Goal: Register for event/course

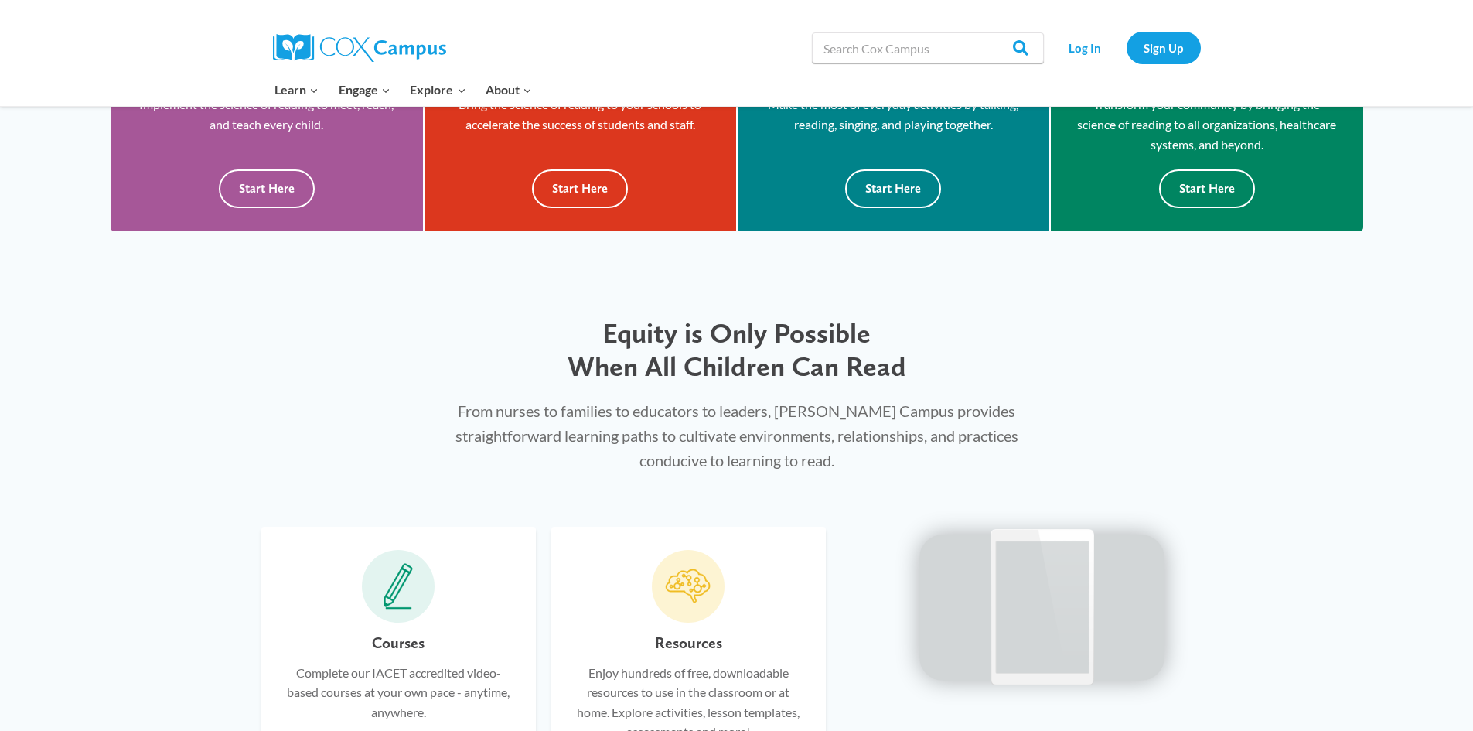
scroll to position [517, 0]
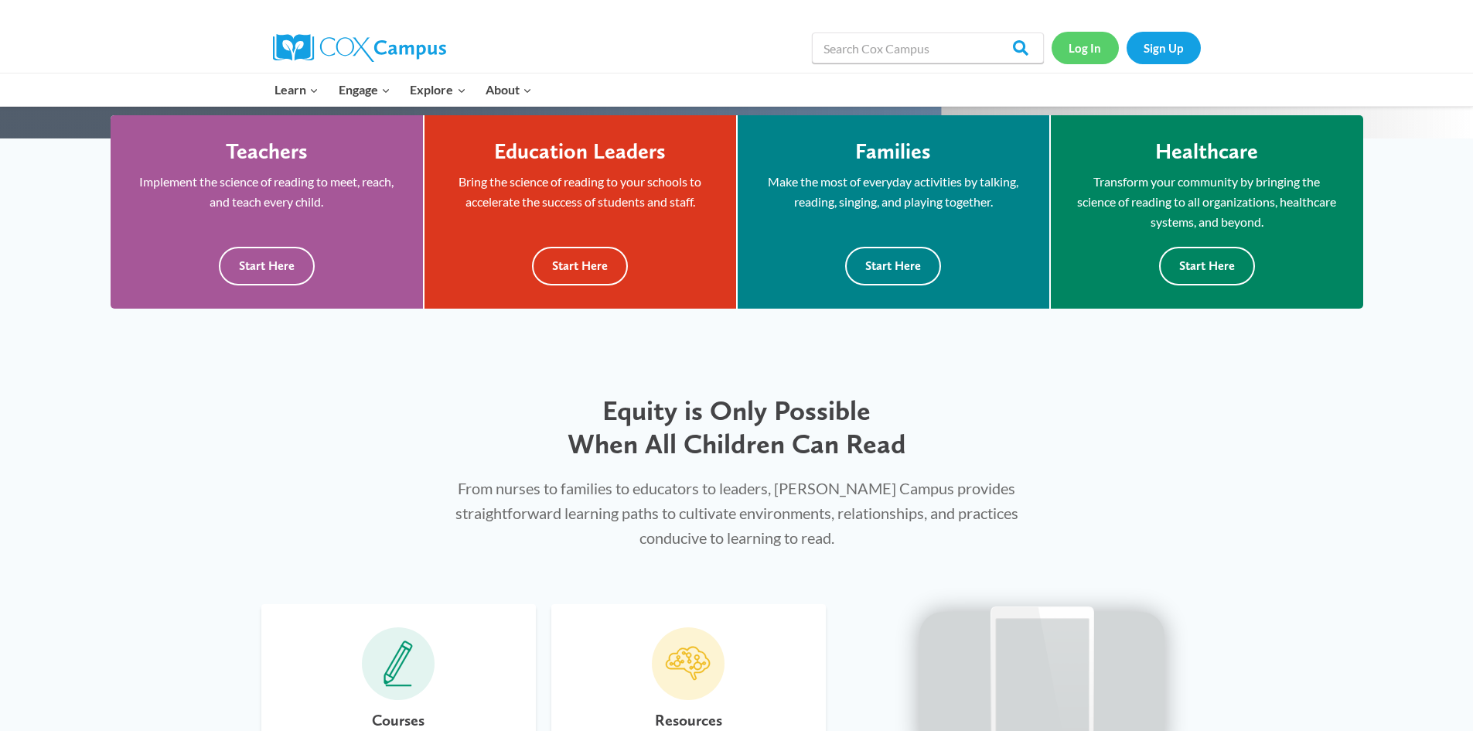
click at [1094, 49] on link "Log In" at bounding box center [1085, 48] width 67 height 32
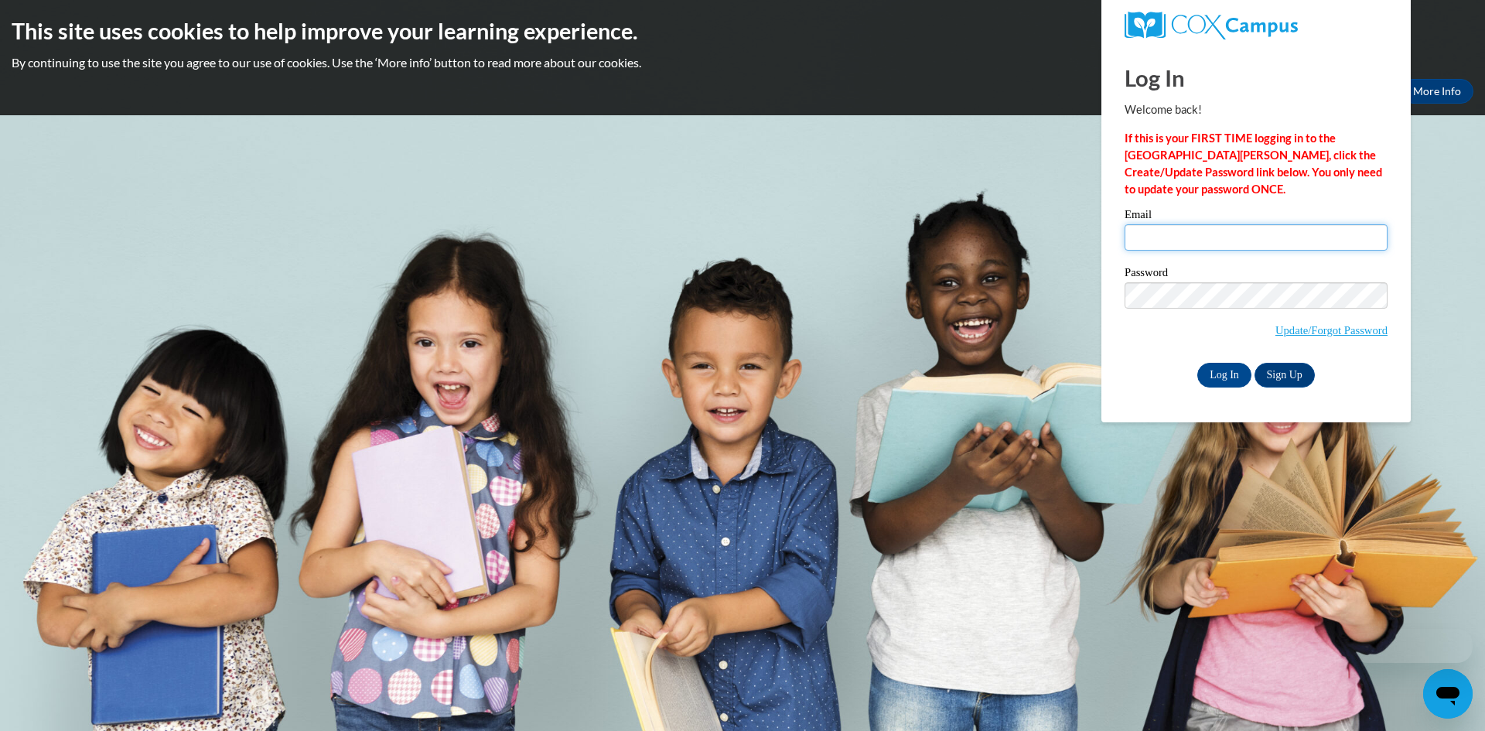
drag, startPoint x: 1221, startPoint y: 235, endPoint x: 1264, endPoint y: 243, distance: 43.2
click at [1221, 235] on input "Email" at bounding box center [1255, 237] width 263 height 26
type input "daniel.clemmer@hsv-k12.org"
click at [1197, 363] on input "Log In" at bounding box center [1224, 375] width 54 height 25
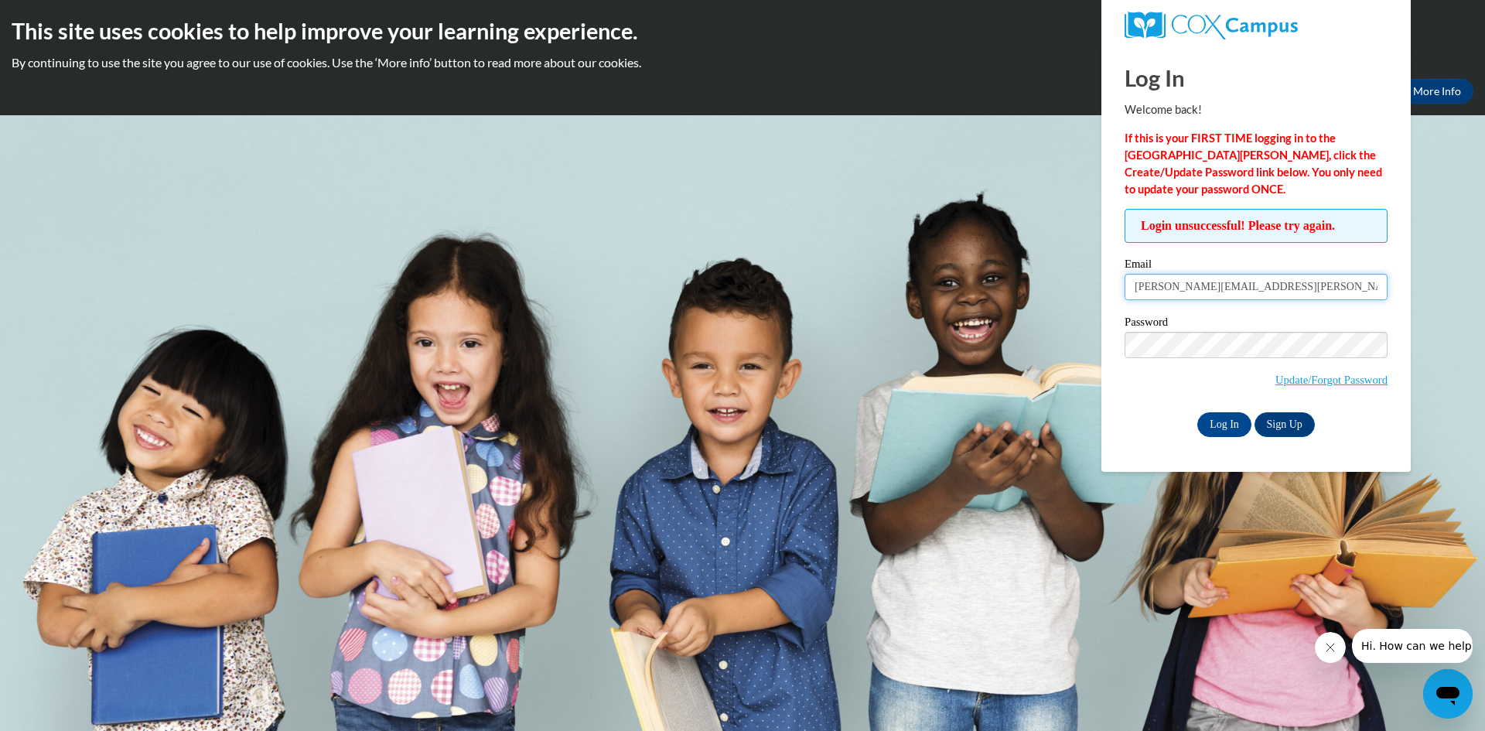
click at [1218, 292] on input "[PERSON_NAME][EMAIL_ADDRESS][PERSON_NAME][DOMAIN_NAME]" at bounding box center [1255, 287] width 263 height 26
drag, startPoint x: 1168, startPoint y: 285, endPoint x: 1142, endPoint y: 294, distance: 26.9
click at [1142, 294] on input "[PERSON_NAME][EMAIL_ADDRESS][PERSON_NAME][DOMAIN_NAME]" at bounding box center [1255, 287] width 263 height 26
drag, startPoint x: 1192, startPoint y: 292, endPoint x: 1348, endPoint y: 302, distance: 156.5
click at [1348, 302] on div "Email dclemmer@hsv-k12.org" at bounding box center [1255, 284] width 263 height 53
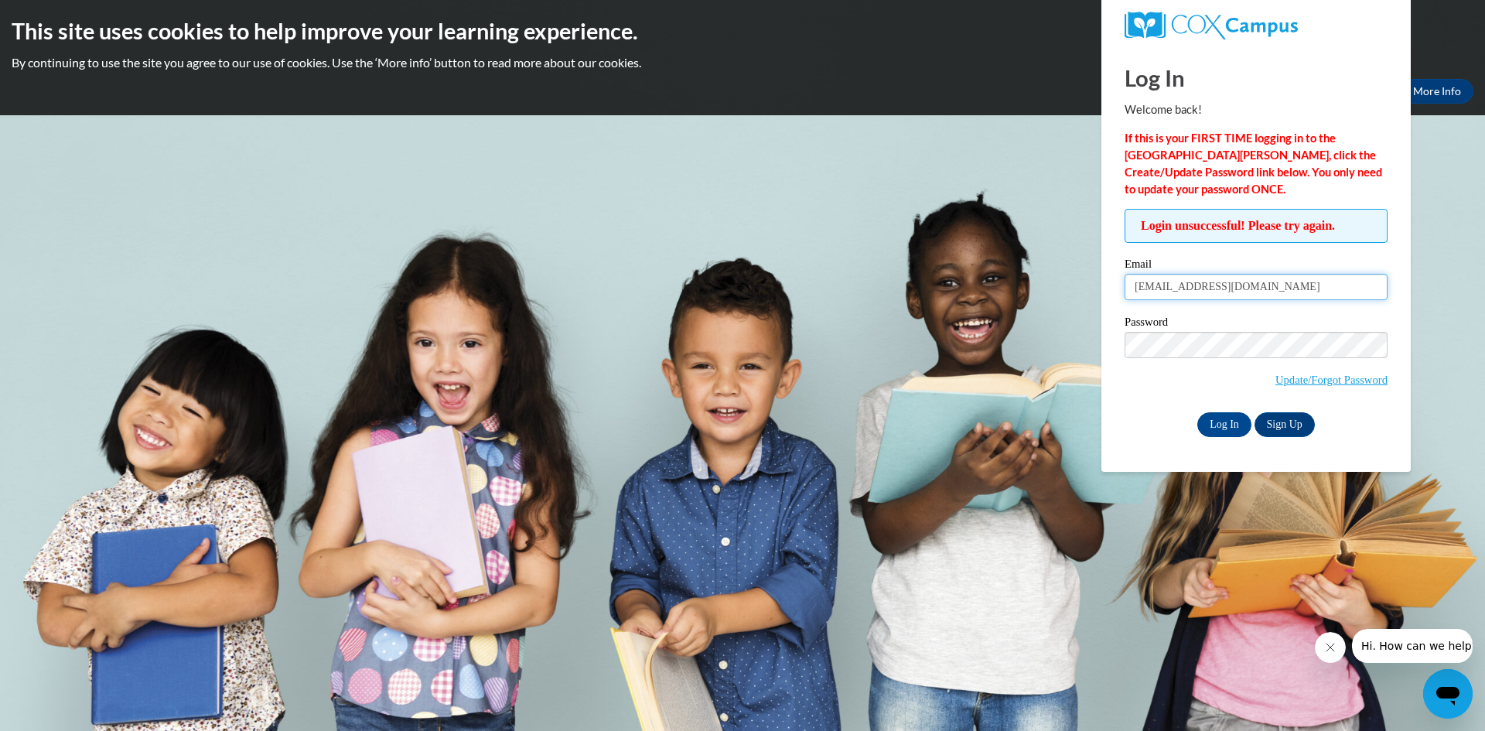
type input "dclemmer@my.athens.edu"
click at [1197, 412] on input "Log In" at bounding box center [1224, 424] width 54 height 25
click at [1254, 360] on span "Update/Forgot Password" at bounding box center [1255, 364] width 263 height 64
click at [1140, 292] on input "dclemmer@my.athens.edu" at bounding box center [1255, 287] width 263 height 26
click at [1197, 412] on input "Log In" at bounding box center [1224, 424] width 54 height 25
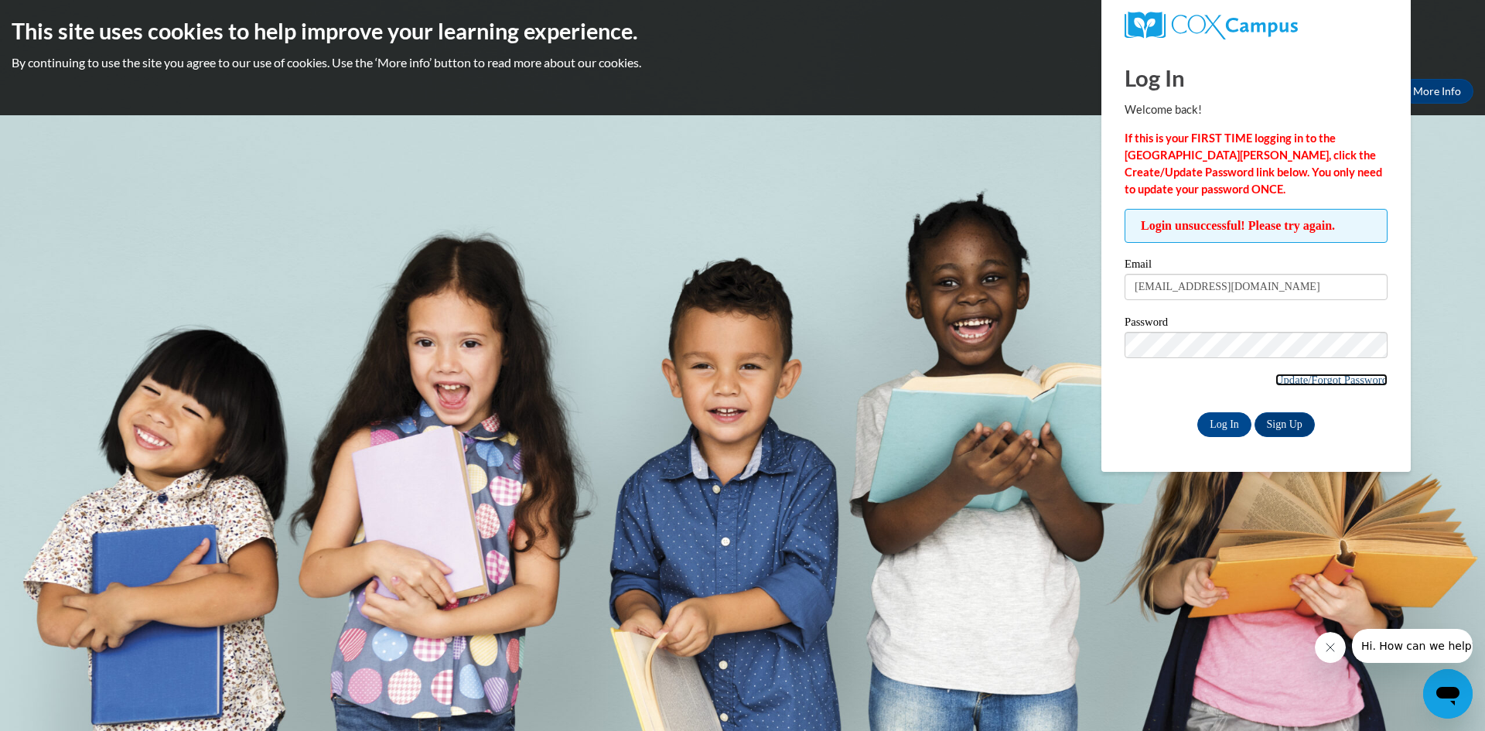
click at [1295, 377] on link "Update/Forgot Password" at bounding box center [1331, 380] width 112 height 12
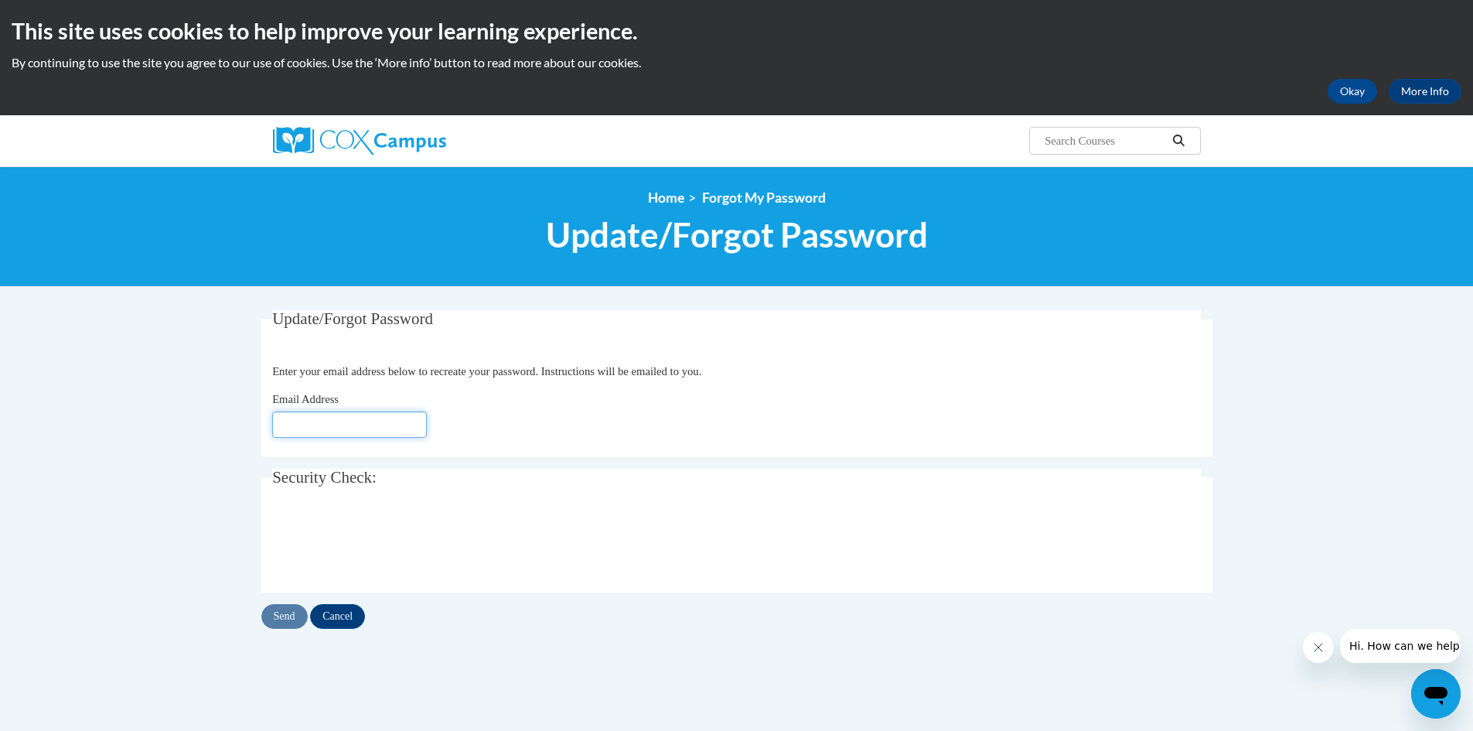
click at [351, 418] on input "Email Address" at bounding box center [349, 424] width 155 height 26
type input "[EMAIL_ADDRESS][DOMAIN_NAME]"
click at [292, 618] on input "Send" at bounding box center [284, 616] width 46 height 25
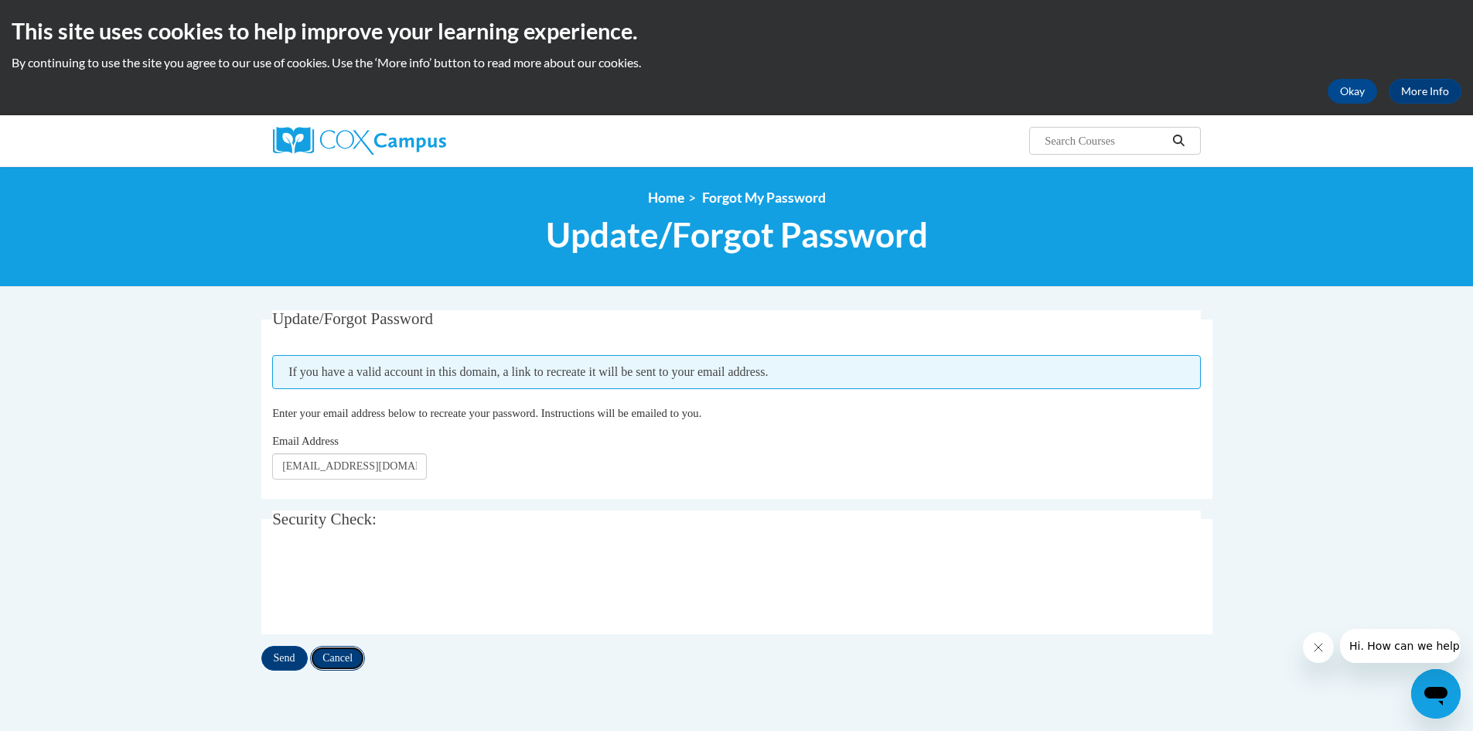
click at [346, 661] on input "Cancel" at bounding box center [337, 658] width 55 height 25
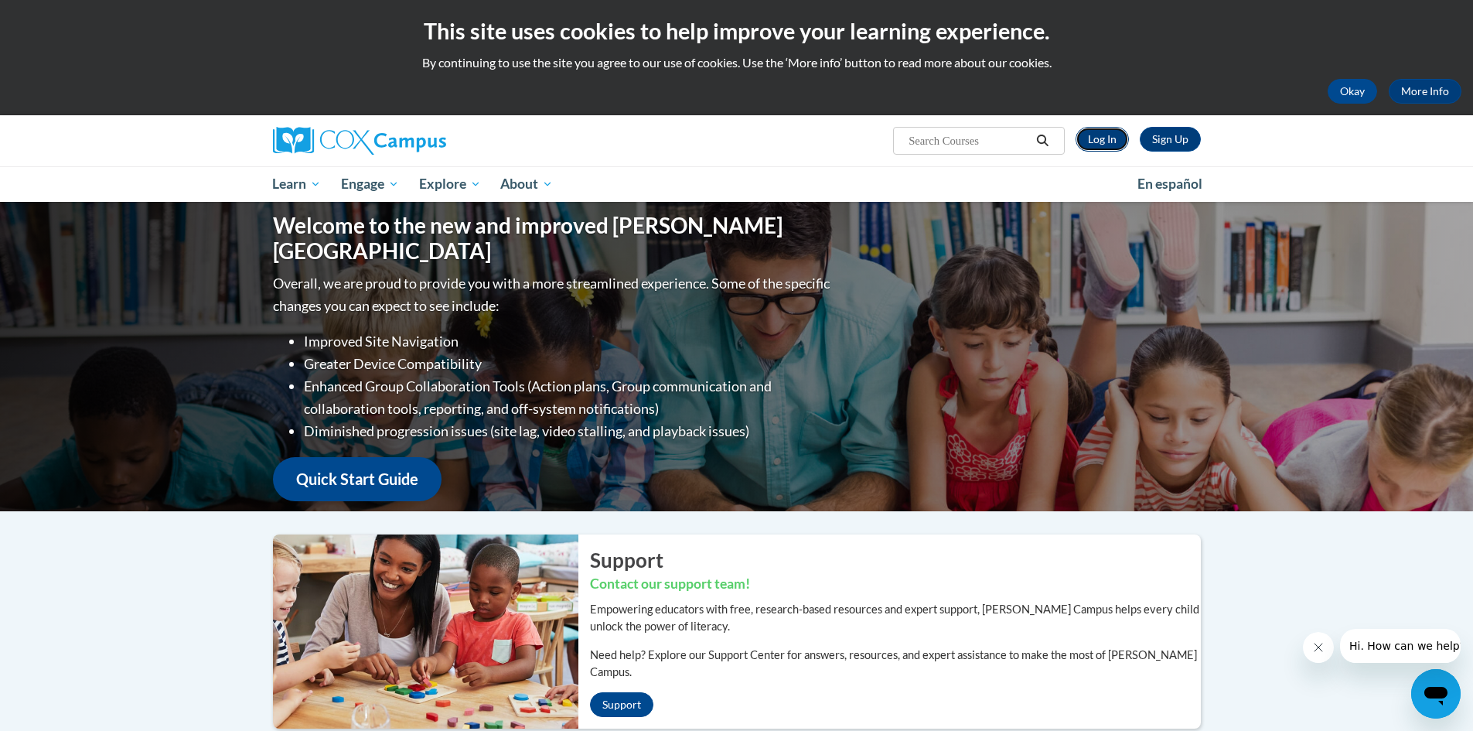
click at [1106, 138] on link "Log In" at bounding box center [1102, 139] width 53 height 25
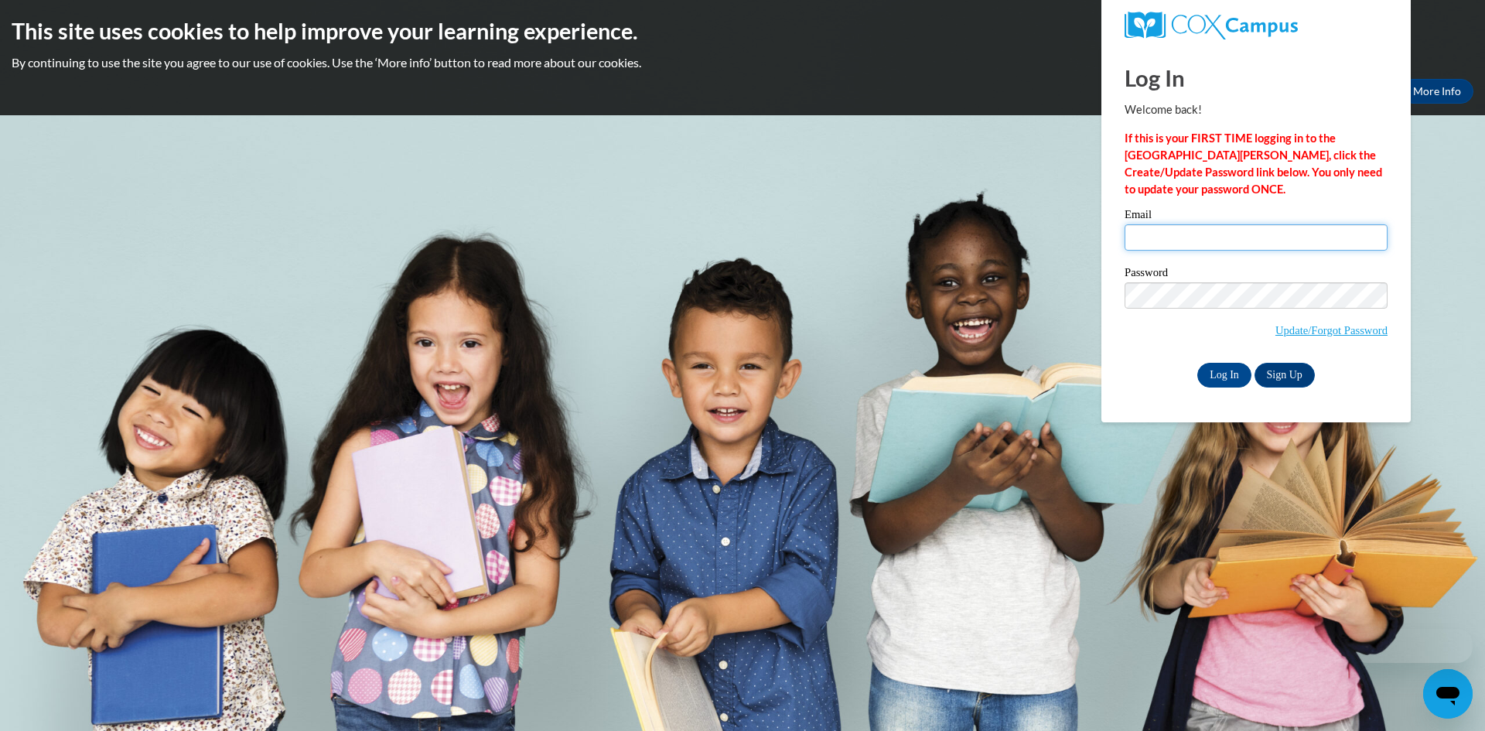
click at [1167, 236] on input "Email" at bounding box center [1255, 237] width 263 height 26
type input "[EMAIL_ADDRESS][DOMAIN_NAME]"
click at [1197, 363] on input "Log In" at bounding box center [1224, 375] width 54 height 25
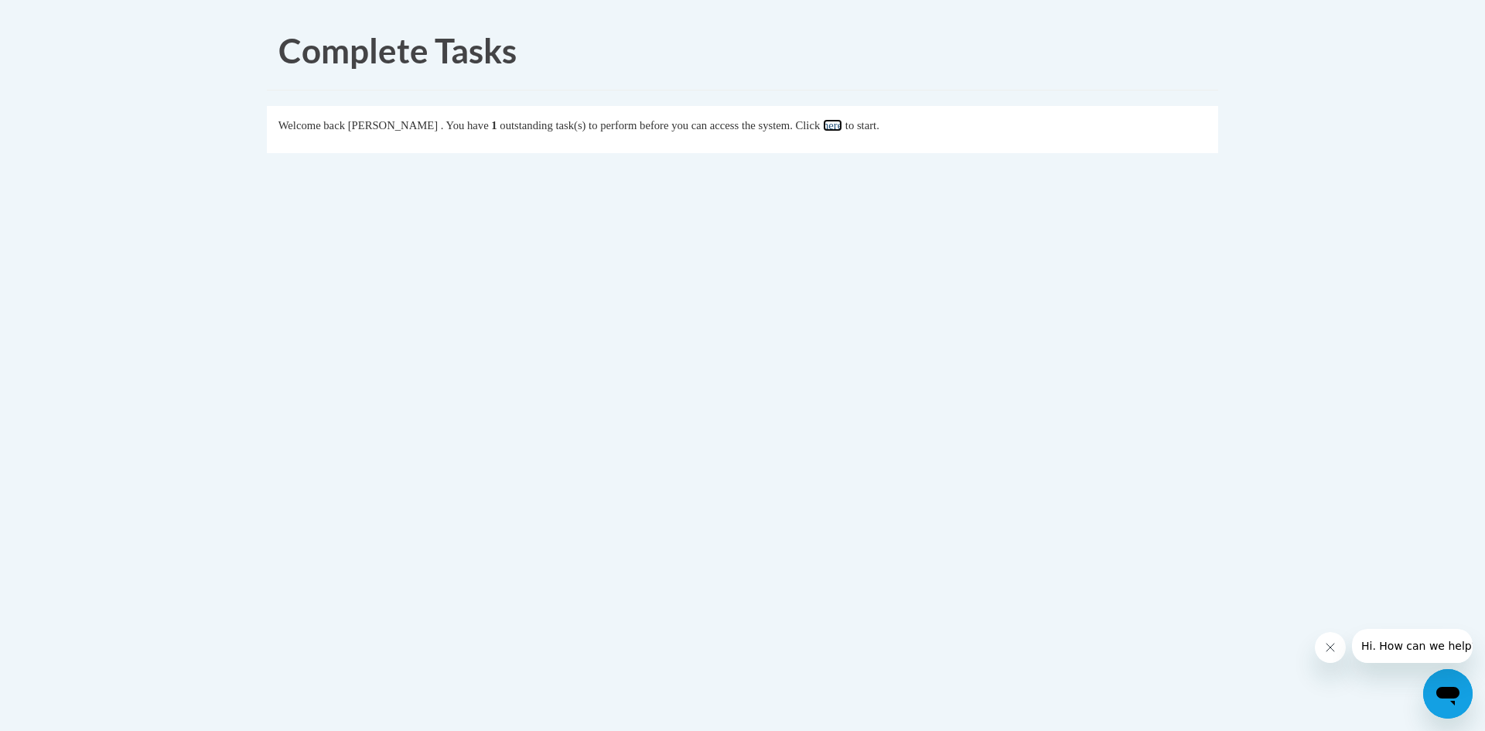
click at [842, 128] on link "here" at bounding box center [832, 125] width 19 height 12
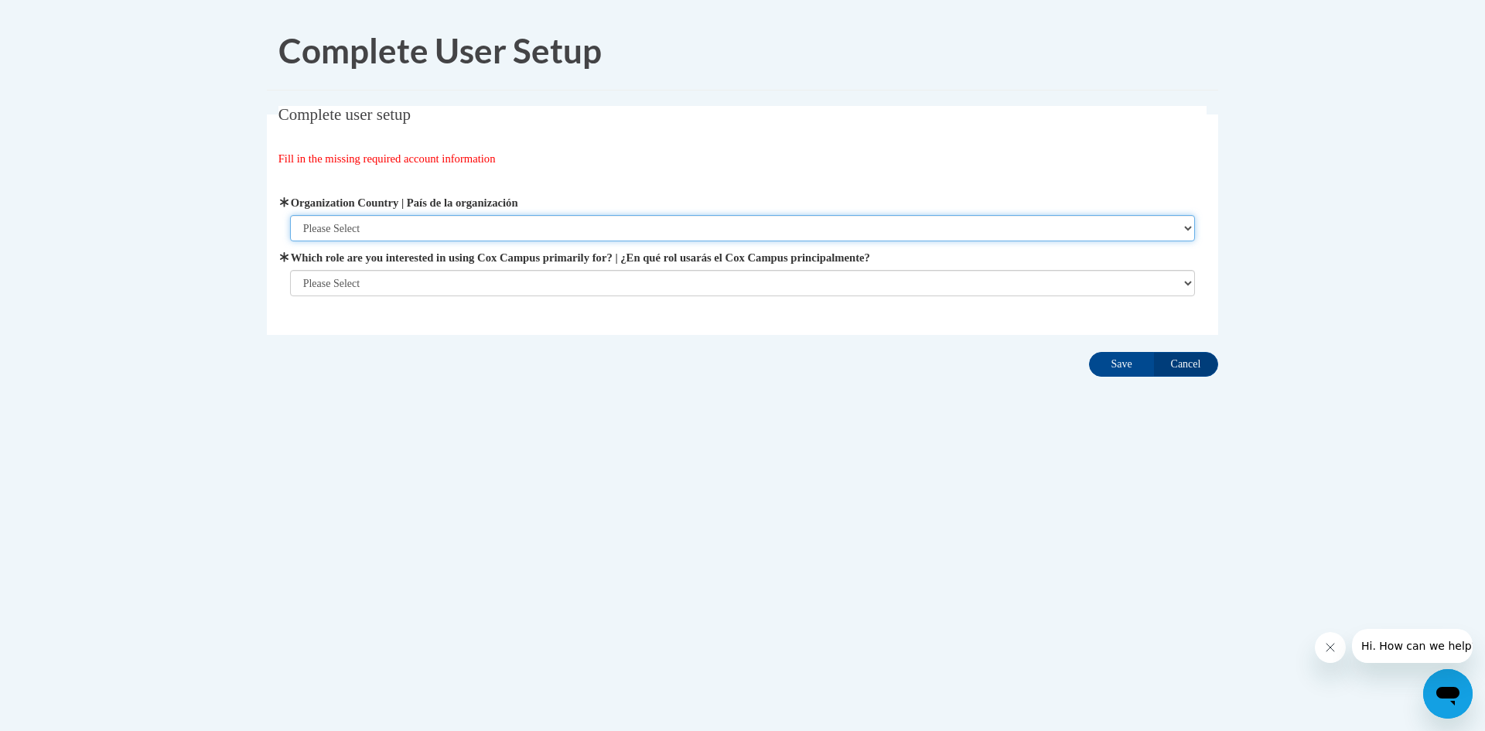
click at [454, 220] on select "Please Select United States | Estados Unidos Outside of the United States | Fue…" at bounding box center [743, 228] width 906 height 26
select select "ad49bcad-a171-4b2e-b99c-48b446064914"
click at [290, 215] on select "Please Select United States | Estados Unidos Outside of the United States | Fue…" at bounding box center [743, 228] width 906 height 26
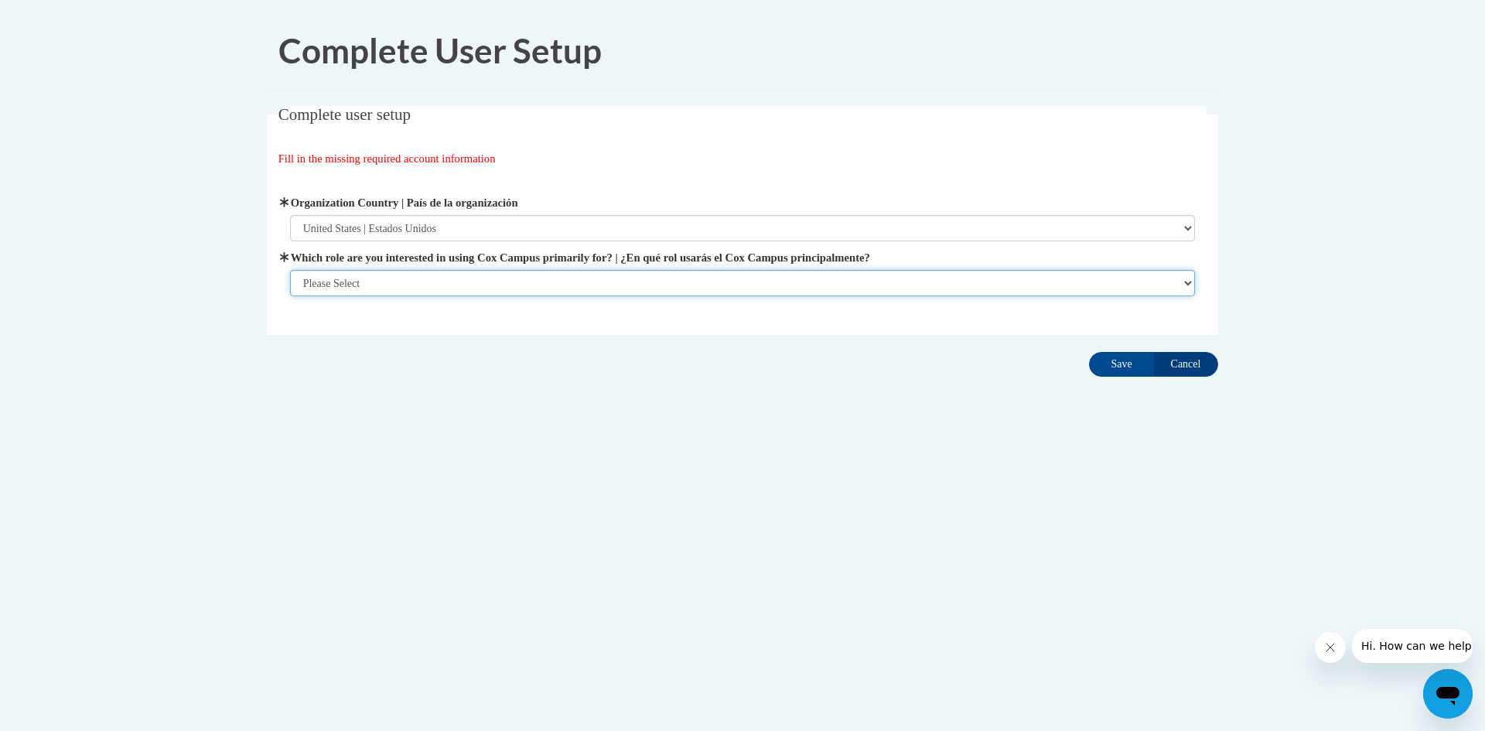
click at [379, 289] on select "Please Select College/University | Colegio/Universidad Community/Nonprofit Part…" at bounding box center [743, 283] width 906 height 26
select select "5a18ea06-2b54-4451-96f2-d152daf9eac5"
click at [290, 296] on select "Please Select College/University | Colegio/Universidad Community/Nonprofit Part…" at bounding box center [743, 283] width 906 height 26
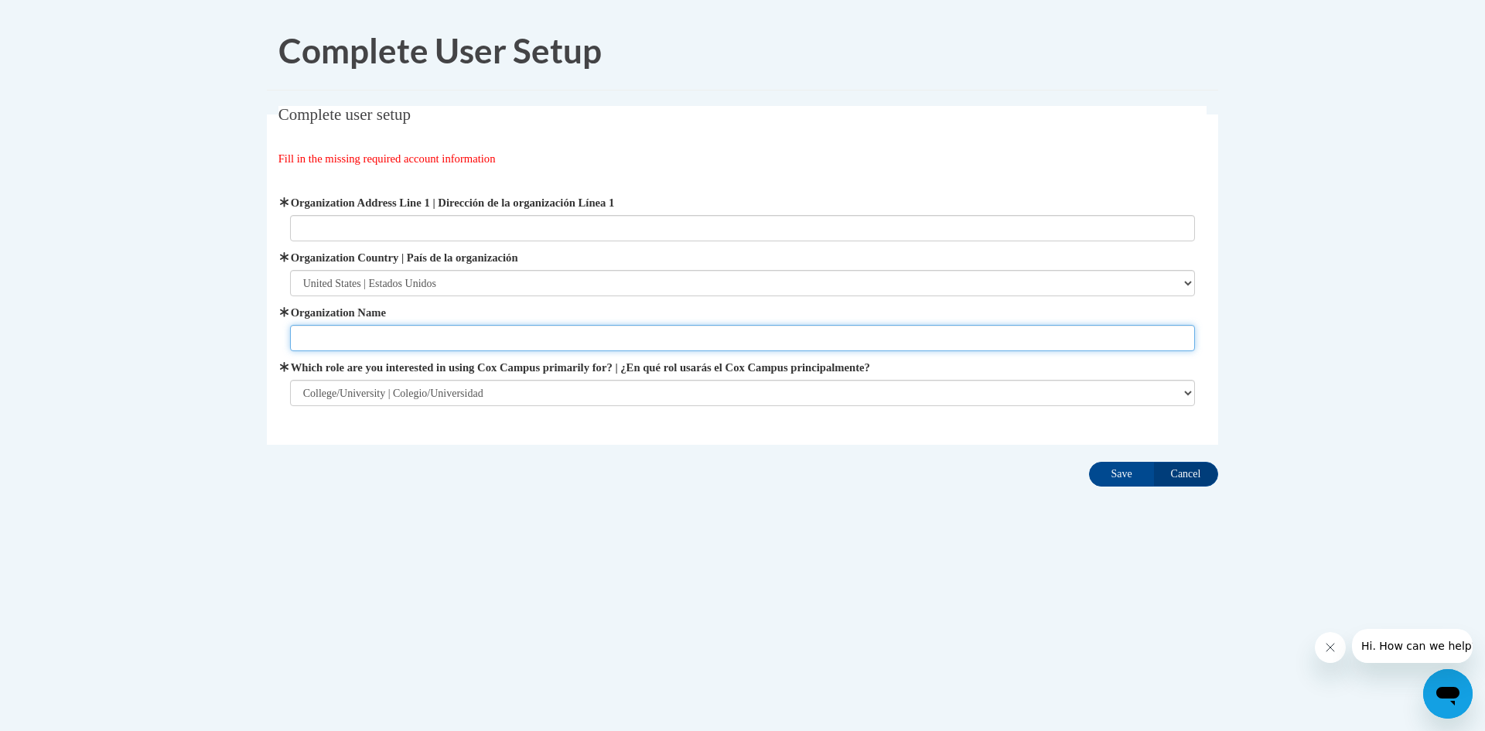
click at [383, 343] on input "Organization Name" at bounding box center [743, 338] width 906 height 26
type input "Athens State University"
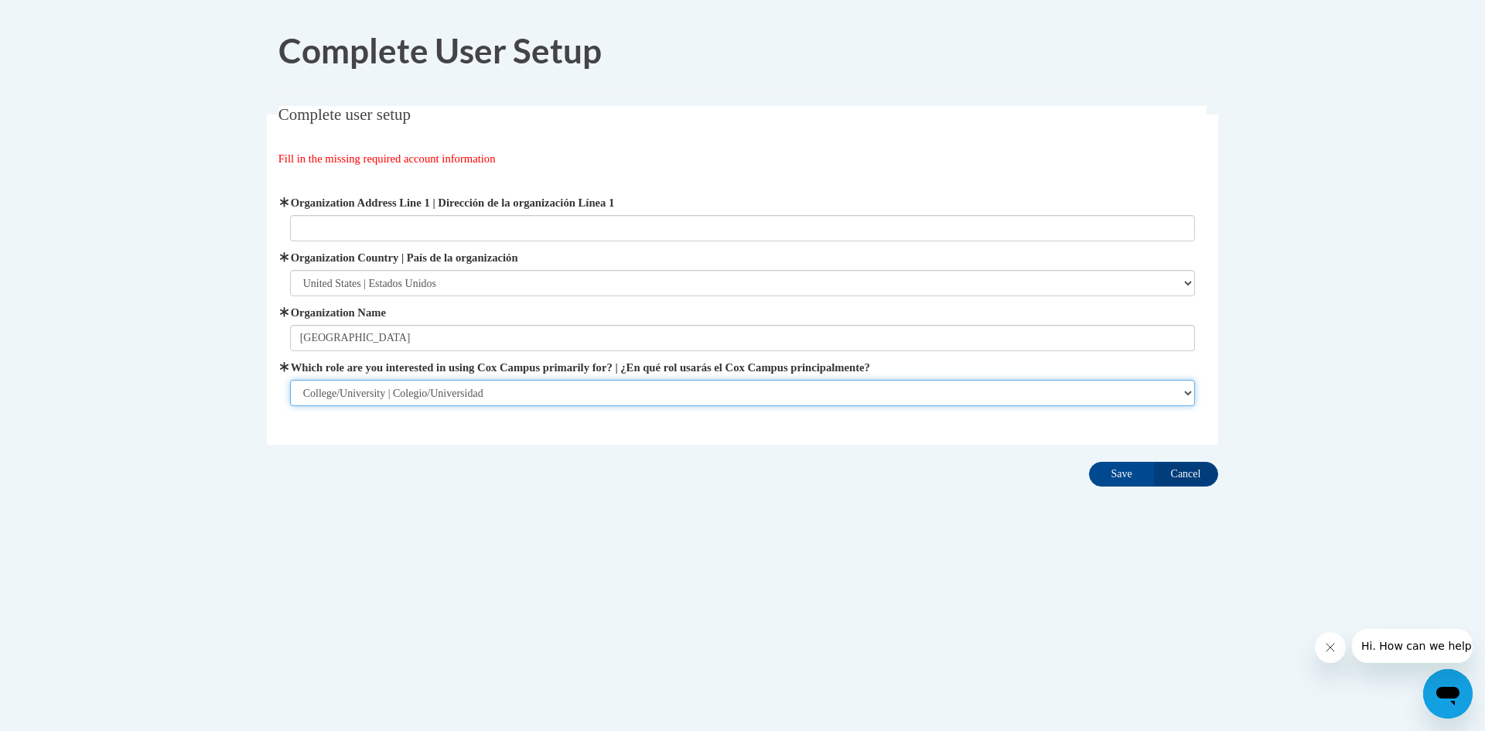
click at [388, 394] on select "Please Select College/University | Colegio/Universidad Community/Nonprofit Part…" at bounding box center [743, 393] width 906 height 26
click at [290, 380] on select "Please Select College/University | Colegio/Universidad Community/Nonprofit Part…" at bounding box center [743, 393] width 906 height 26
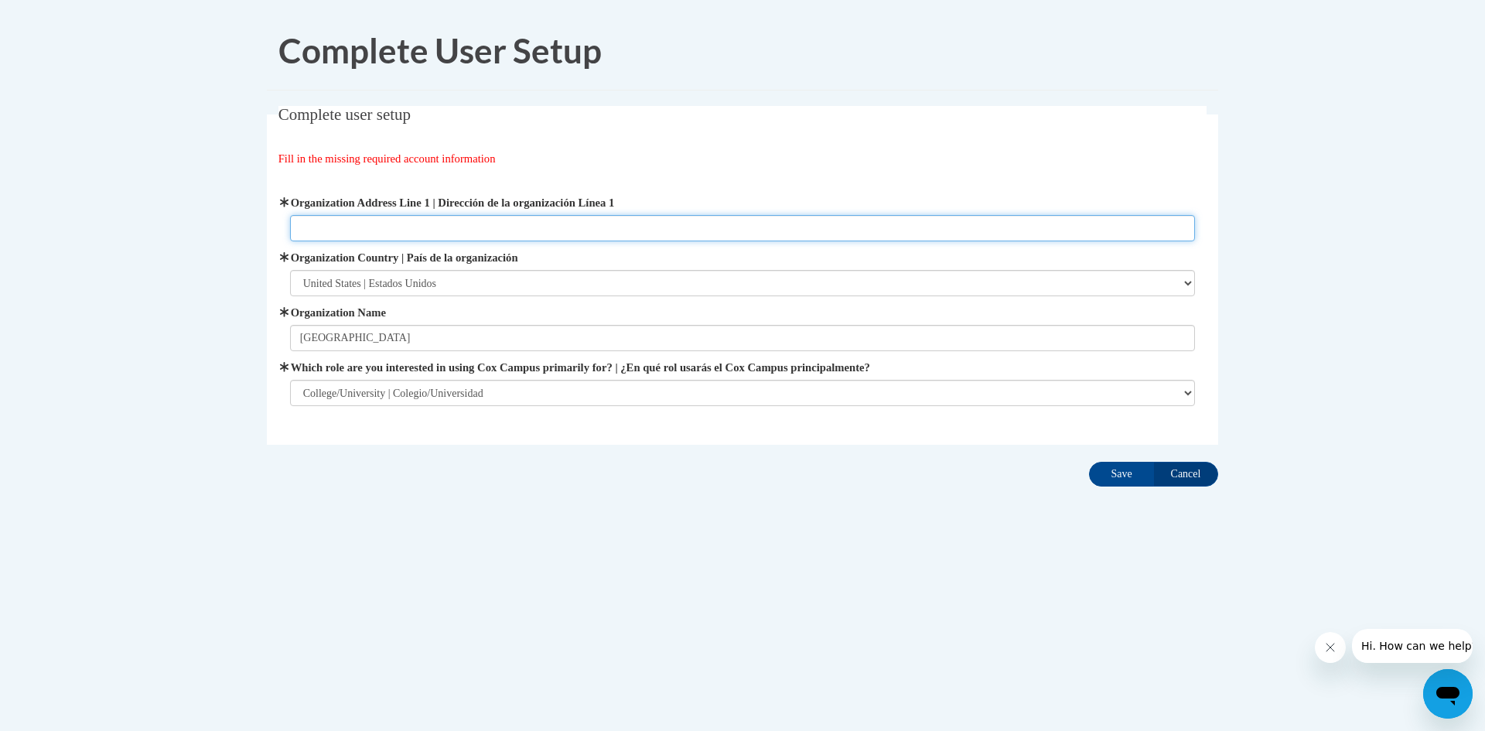
click at [370, 231] on input "Organization Address Line 1 | Dirección de la organización Línea 1" at bounding box center [743, 228] width 906 height 26
click at [418, 229] on input "300 North Beaty Street, athens, Al 35811" at bounding box center [743, 228] width 906 height 26
type input "300 North Beaty Street, Athens, Al 35811"
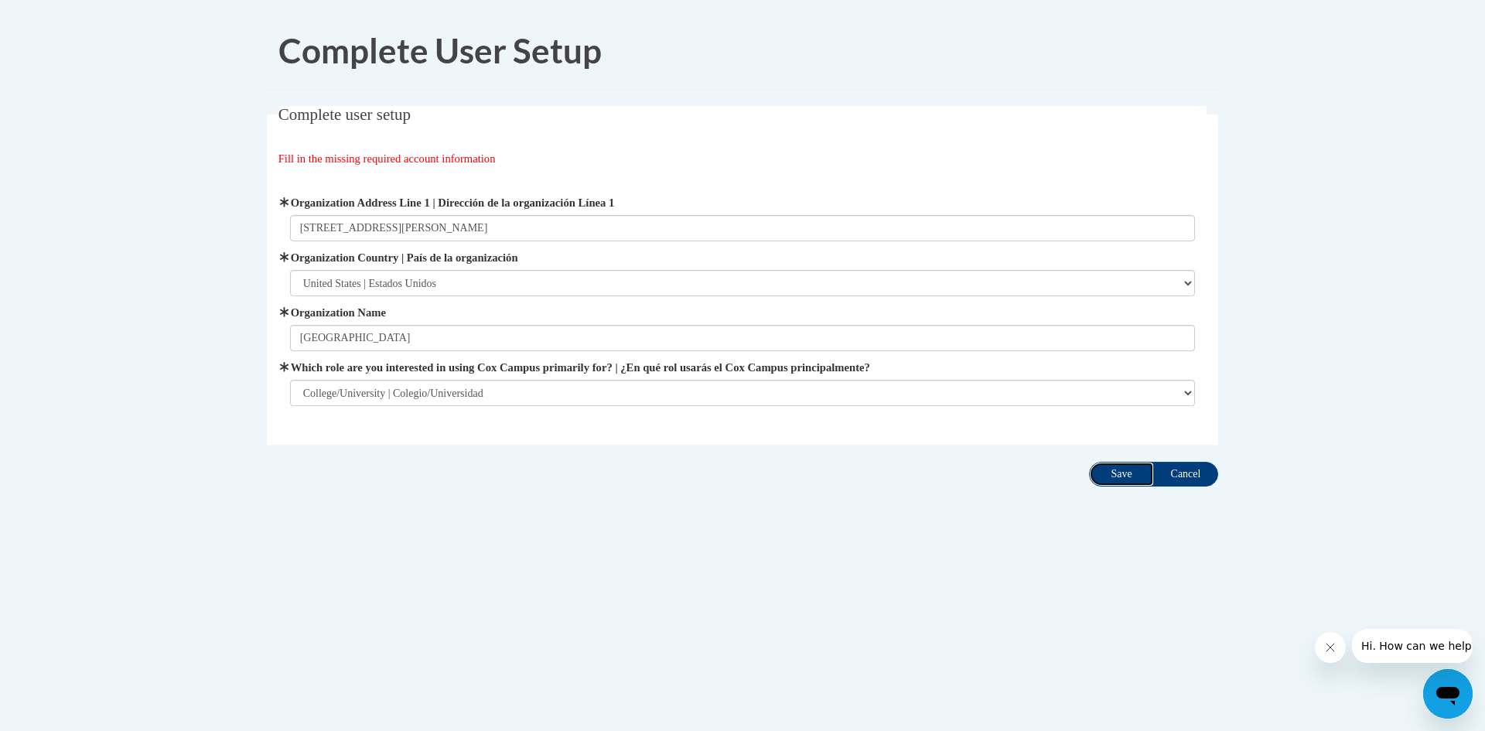
click at [1114, 473] on input "Save" at bounding box center [1121, 474] width 65 height 25
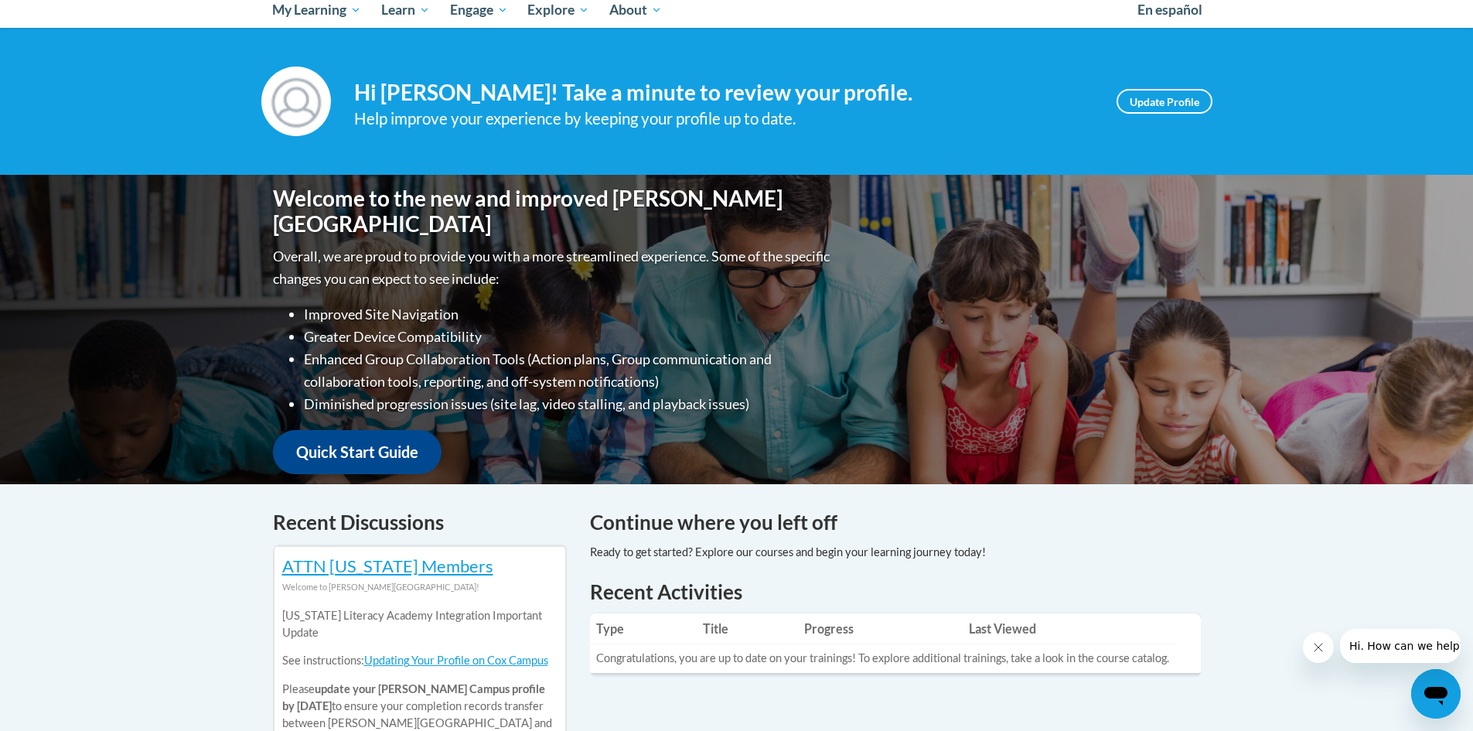
scroll to position [97, 0]
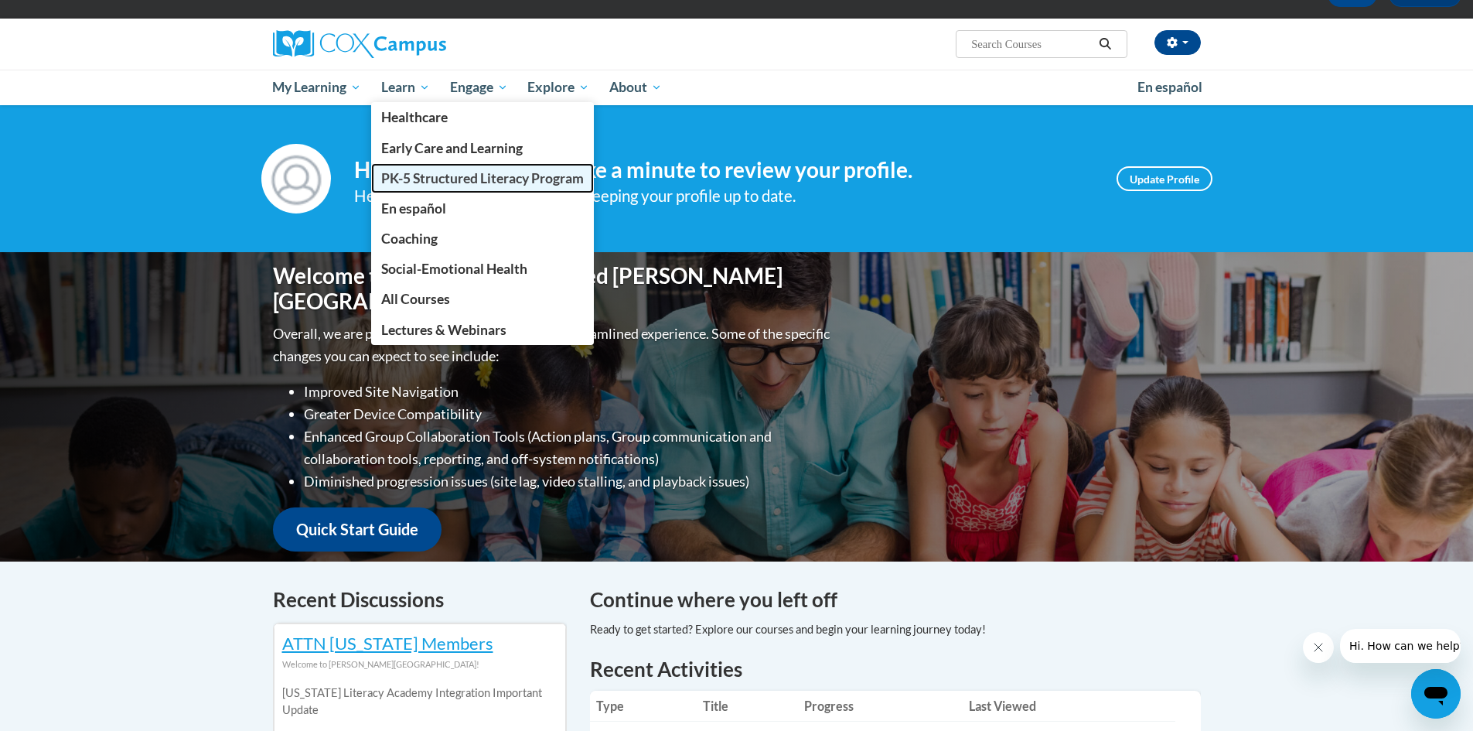
click at [481, 183] on span "PK-5 Structured Literacy Program" at bounding box center [482, 178] width 203 height 16
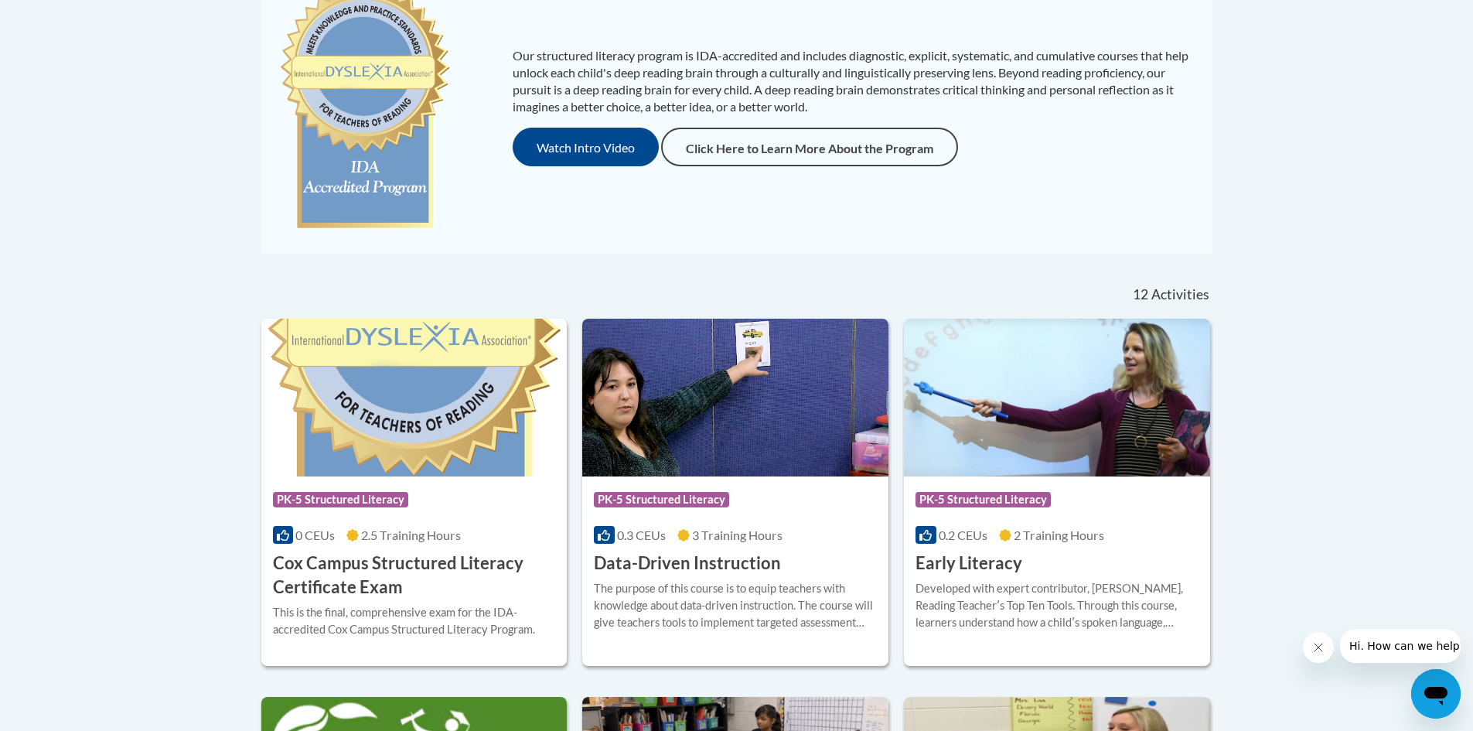
scroll to position [619, 0]
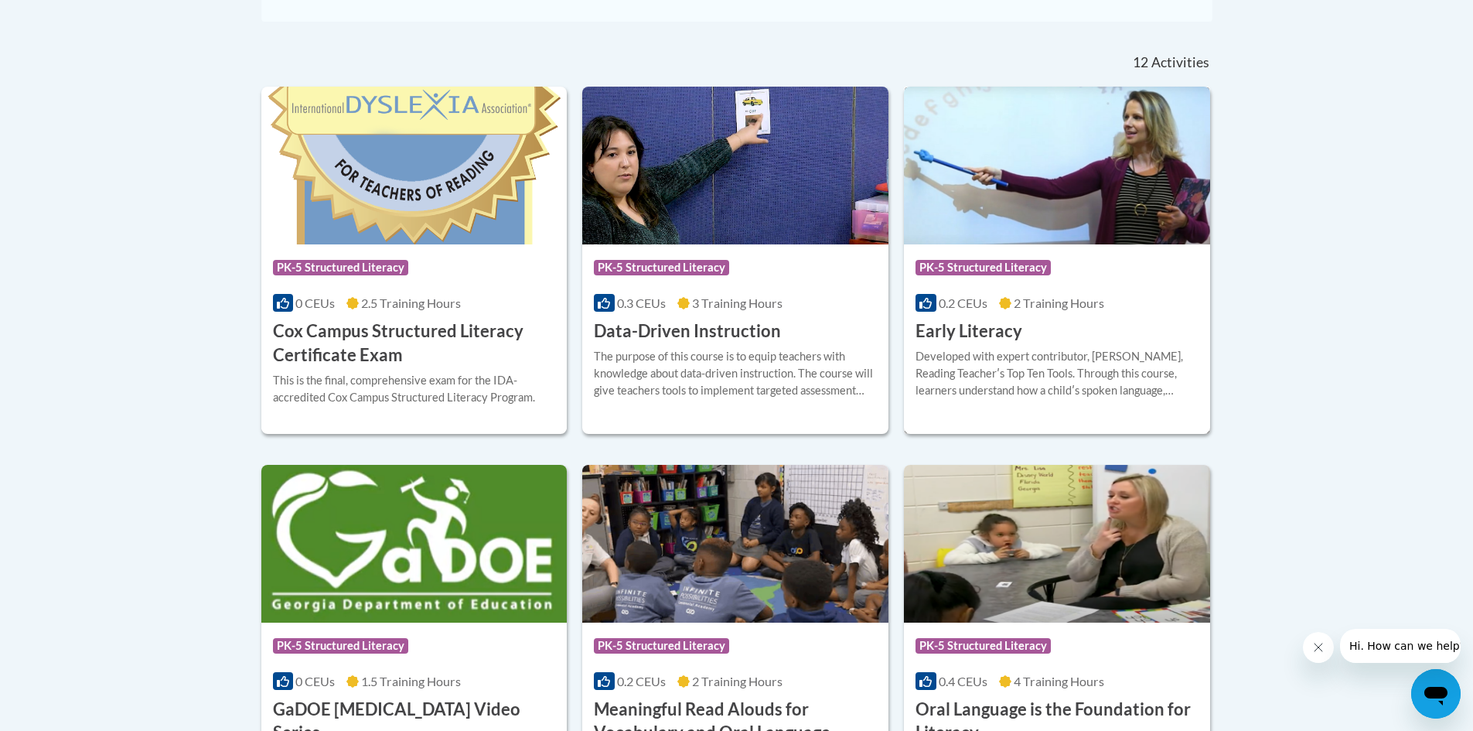
click at [1029, 170] on img at bounding box center [1057, 166] width 306 height 158
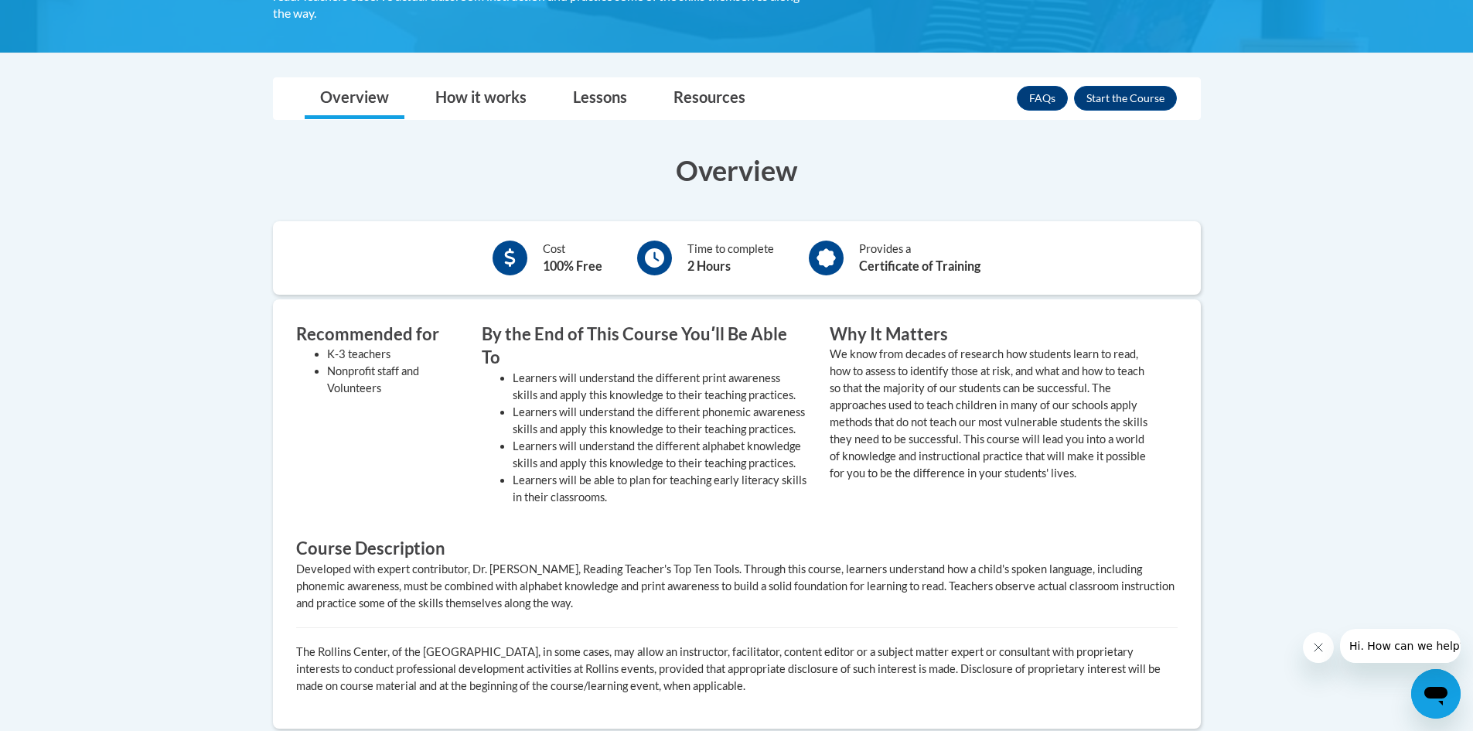
scroll to position [309, 0]
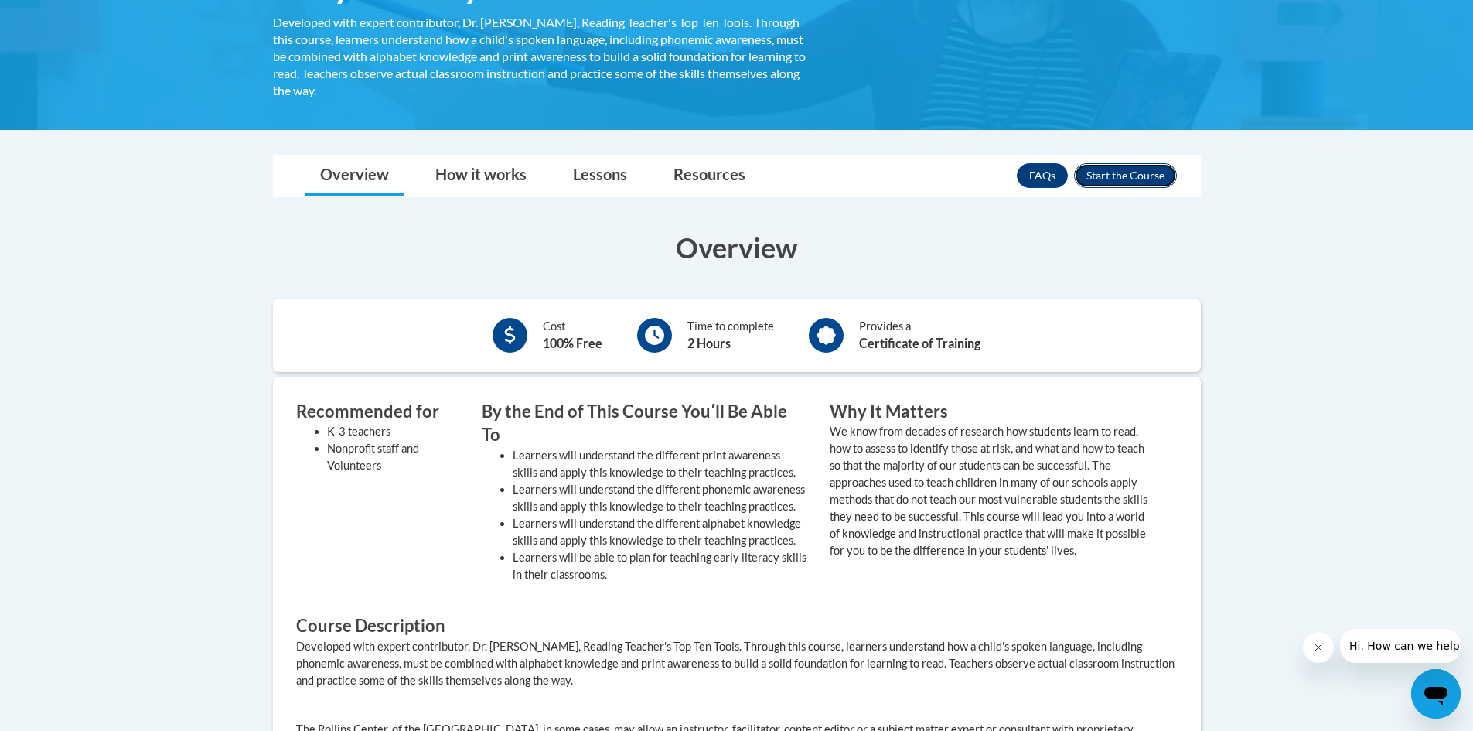
click at [1126, 173] on button "Enroll" at bounding box center [1125, 175] width 103 height 25
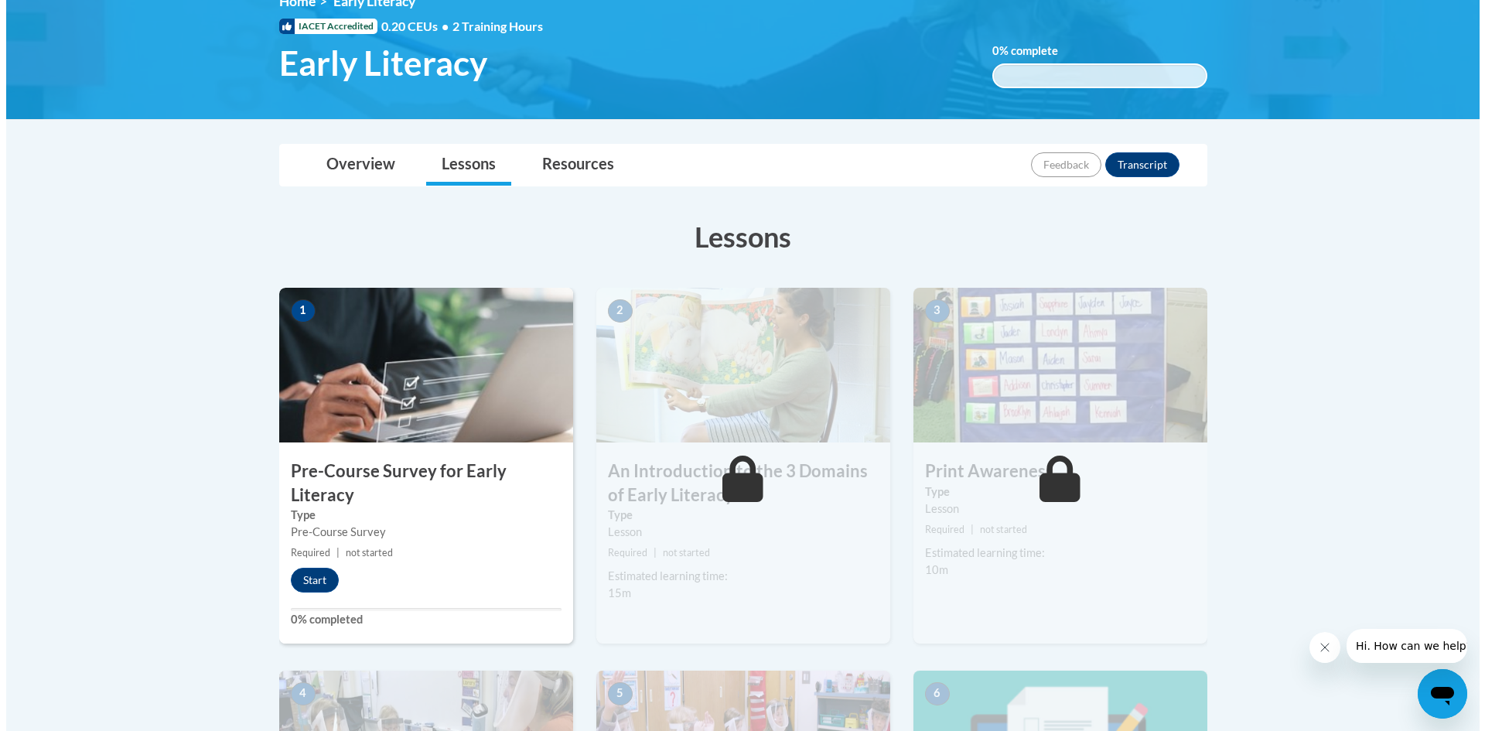
scroll to position [309, 0]
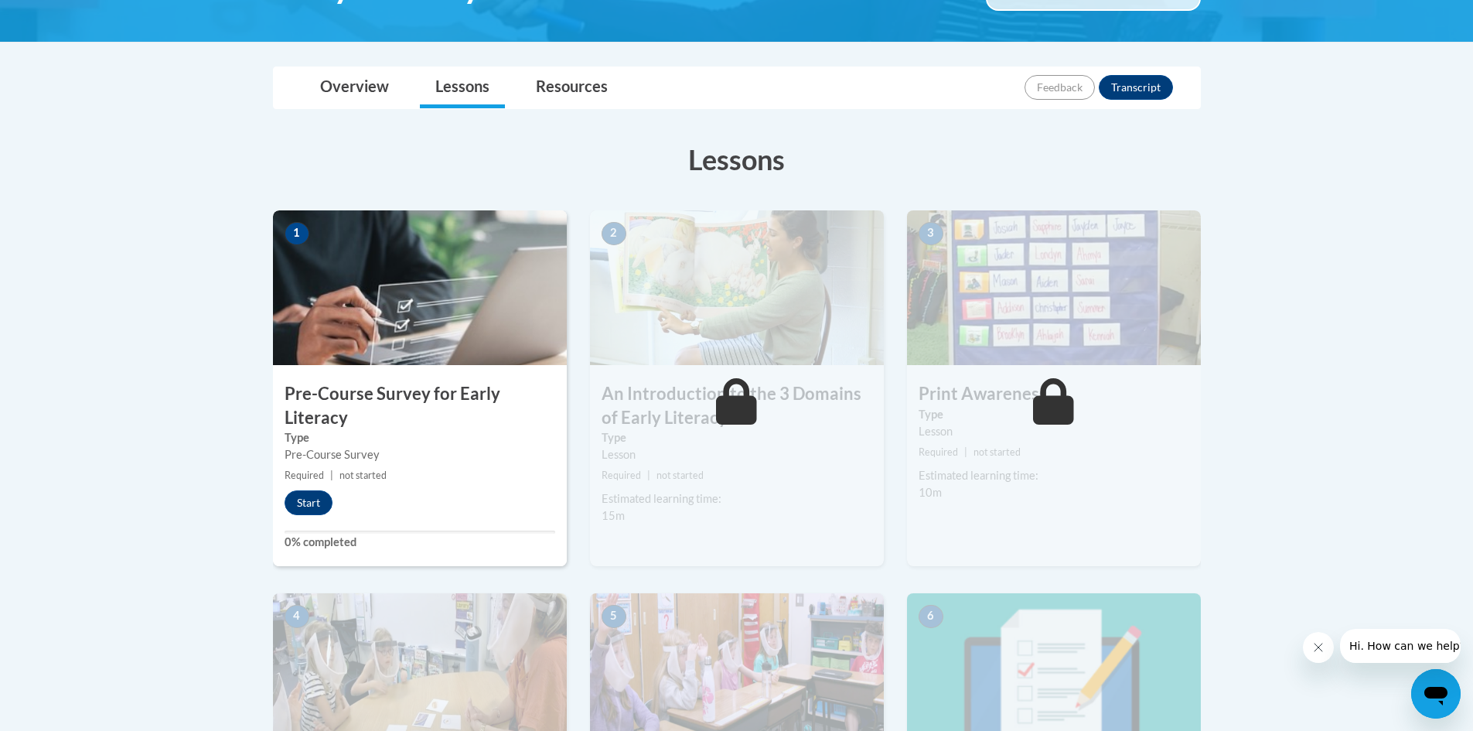
click at [304, 486] on div "1 Pre-Course Survey for Early Literacy Type Pre-Course Survey Required | not st…" at bounding box center [420, 388] width 294 height 356
click at [313, 503] on button "Start" at bounding box center [309, 502] width 48 height 25
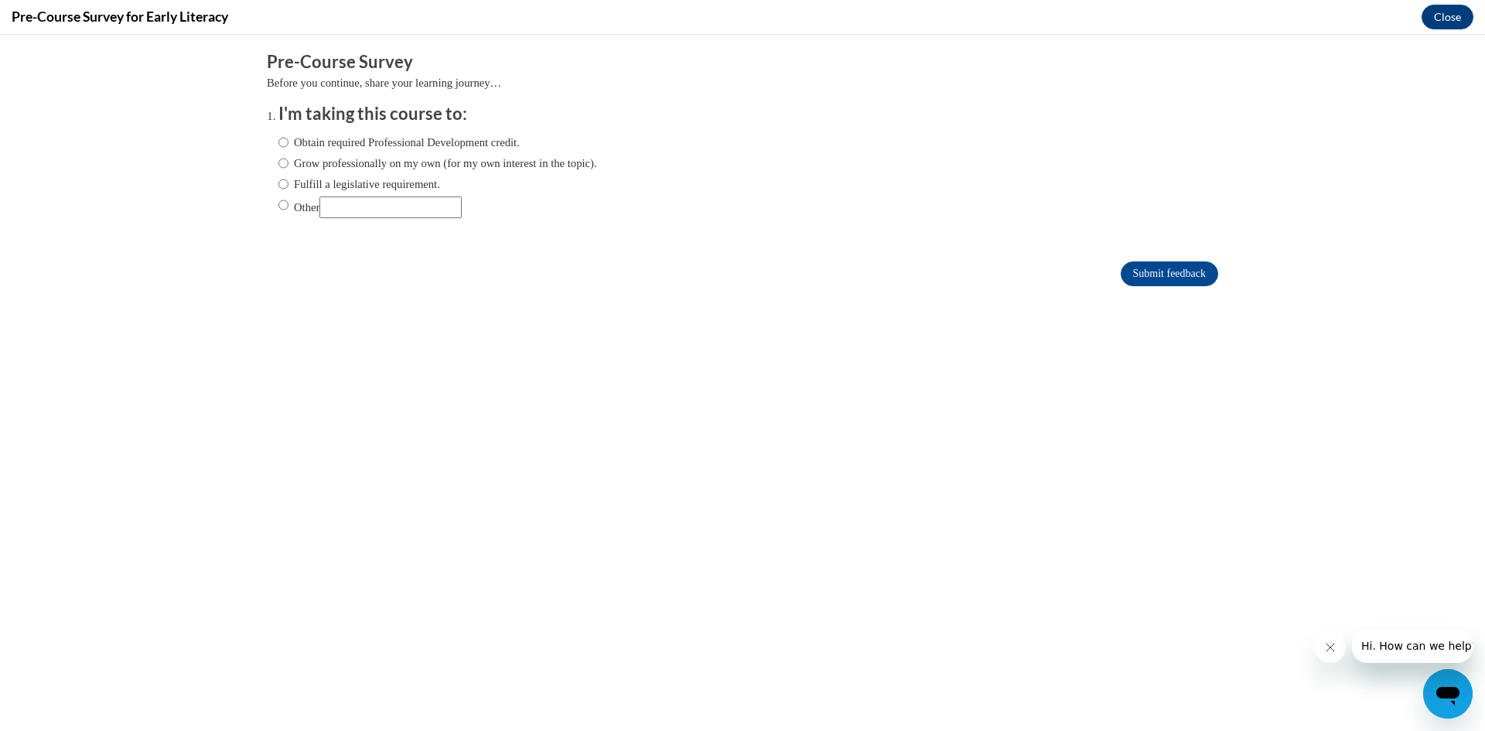
scroll to position [0, 0]
click at [344, 139] on label "Obtain required Professional Development credit." at bounding box center [398, 142] width 241 height 17
click at [288, 139] on input "Obtain required Professional Development credit." at bounding box center [283, 142] width 10 height 17
radio input "true"
click at [1151, 277] on input "Submit feedback" at bounding box center [1169, 273] width 97 height 25
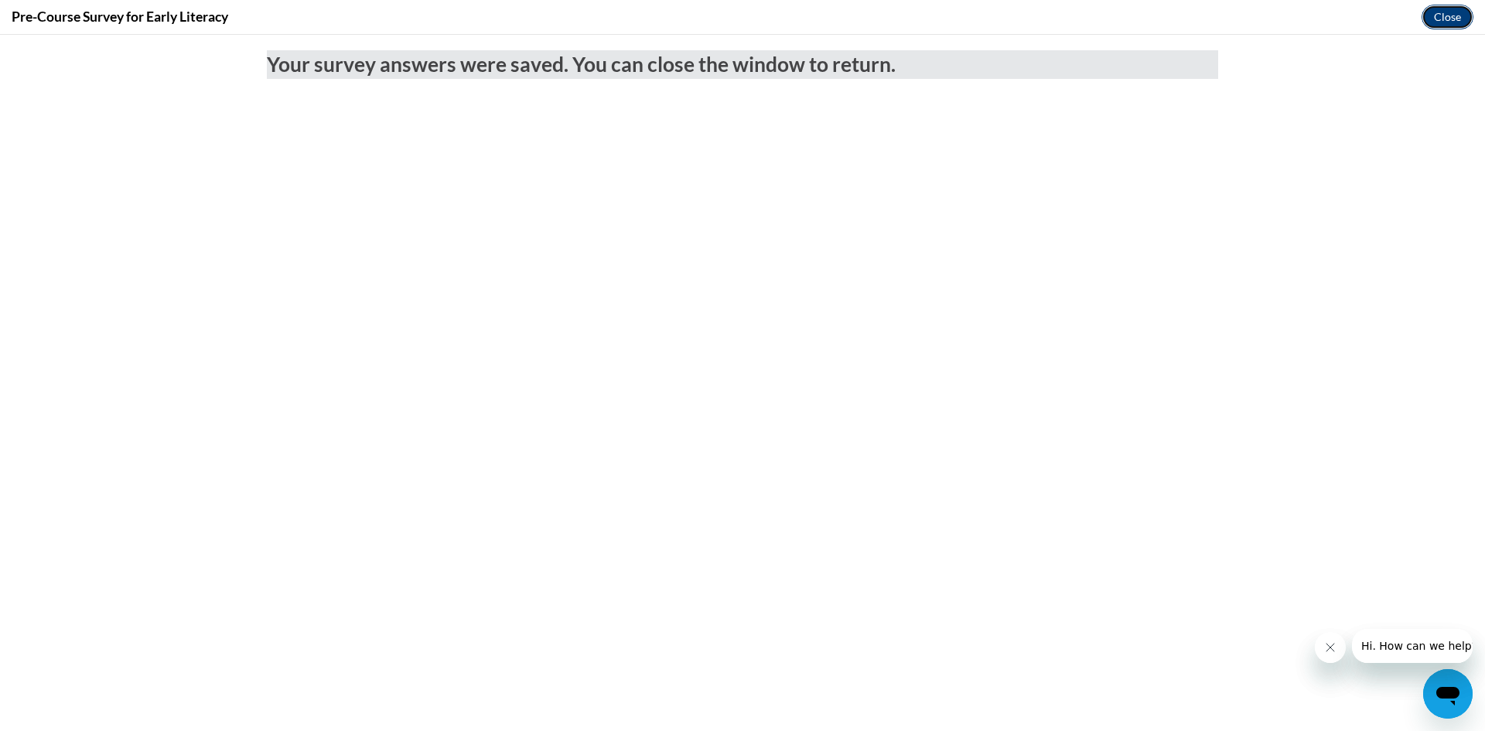
click at [1445, 16] on button "Close" at bounding box center [1447, 17] width 52 height 25
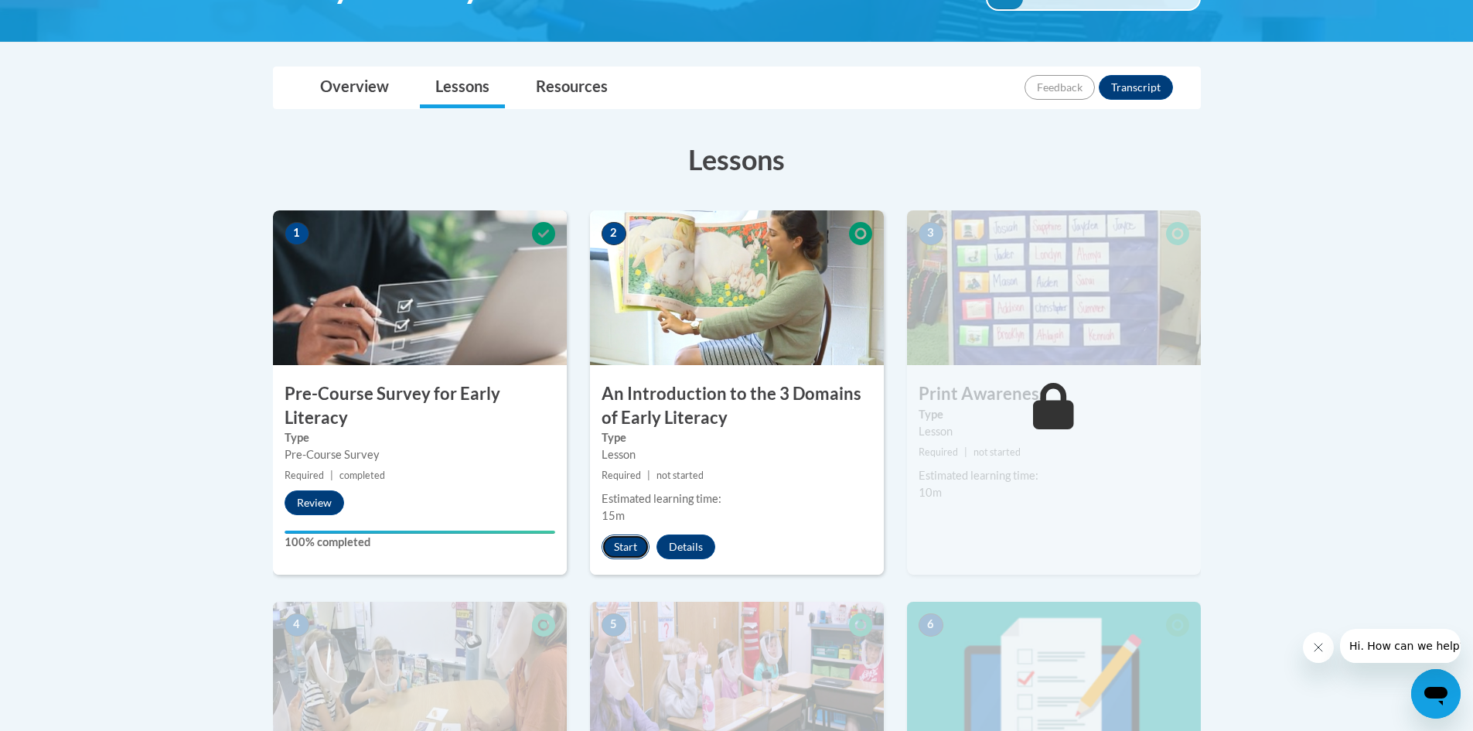
click at [640, 547] on button "Start" at bounding box center [626, 546] width 48 height 25
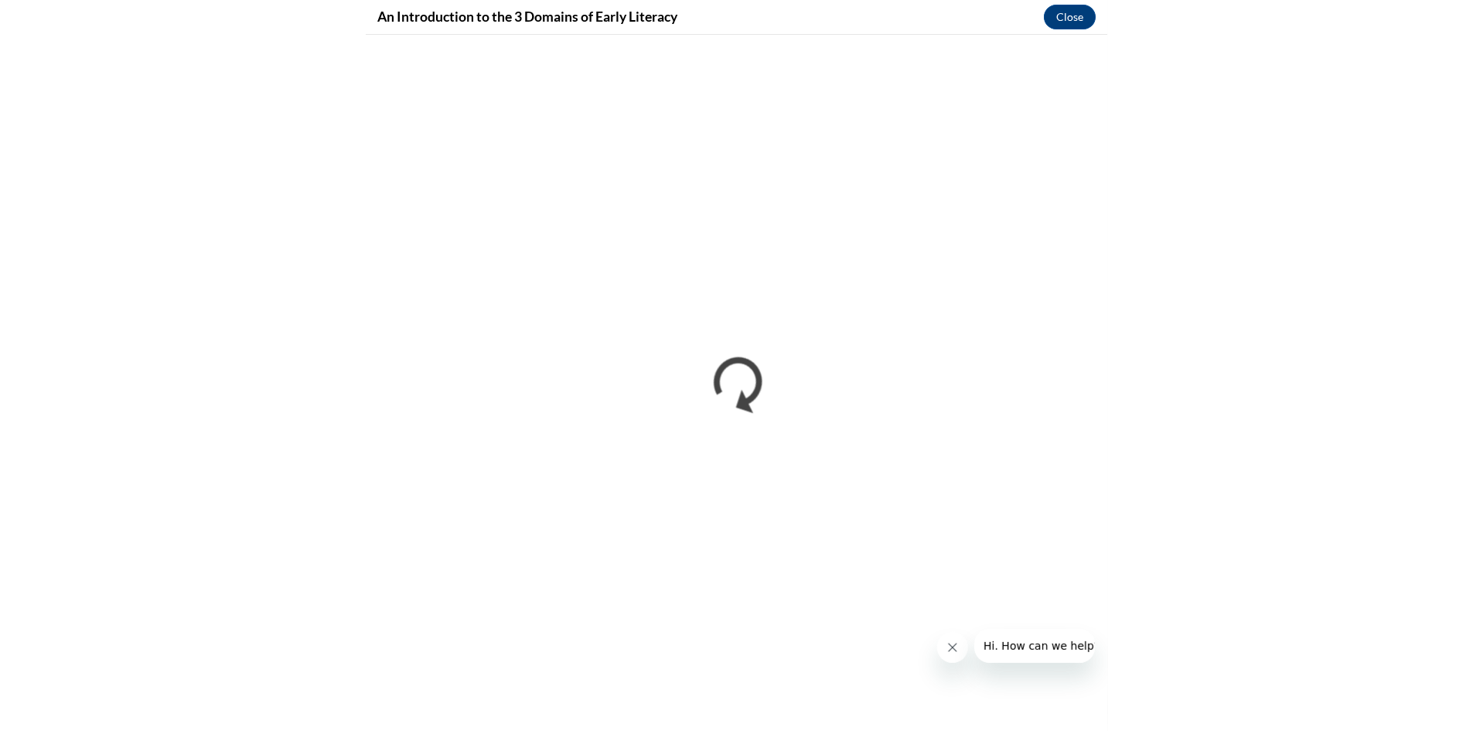
scroll to position [309, 0]
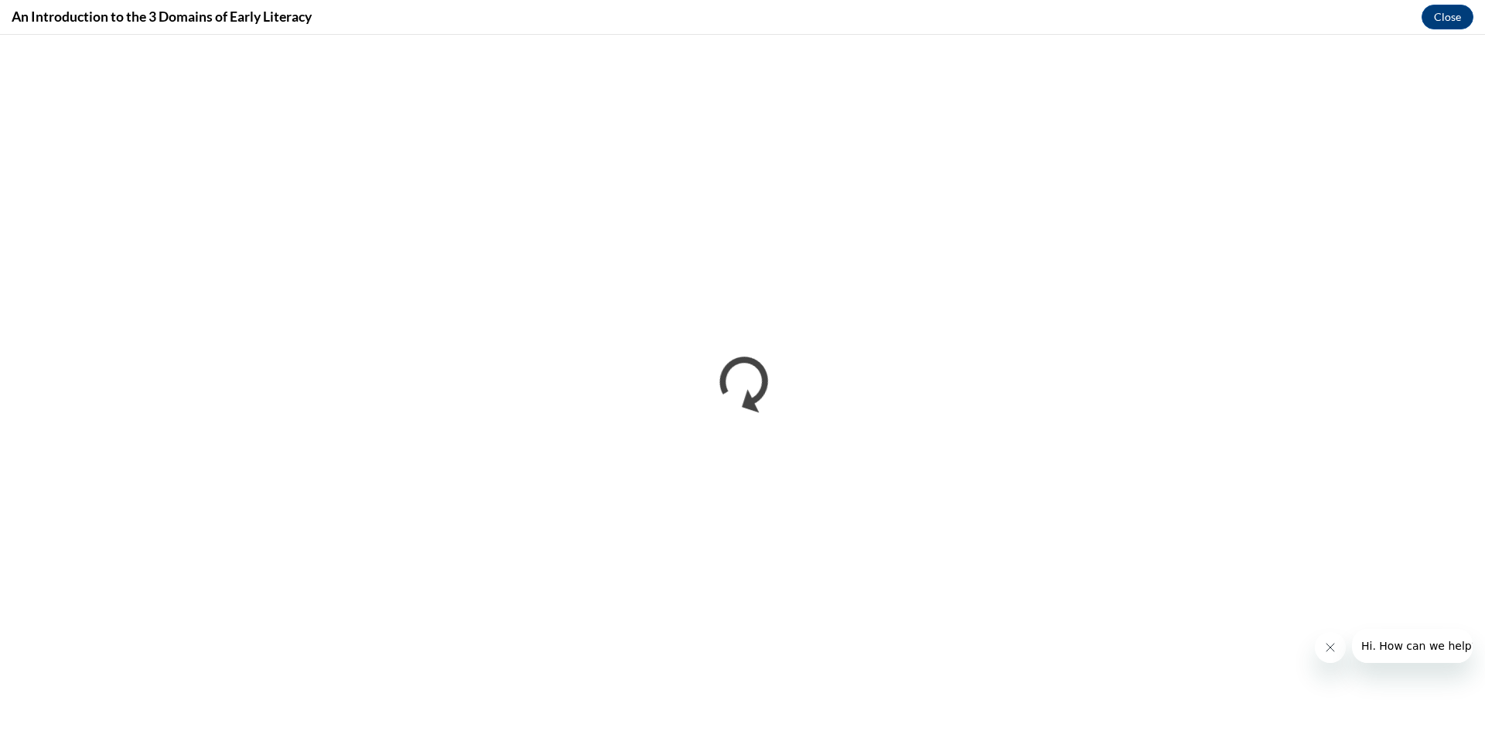
click at [1325, 652] on icon "Close message from company" at bounding box center [1329, 647] width 12 height 12
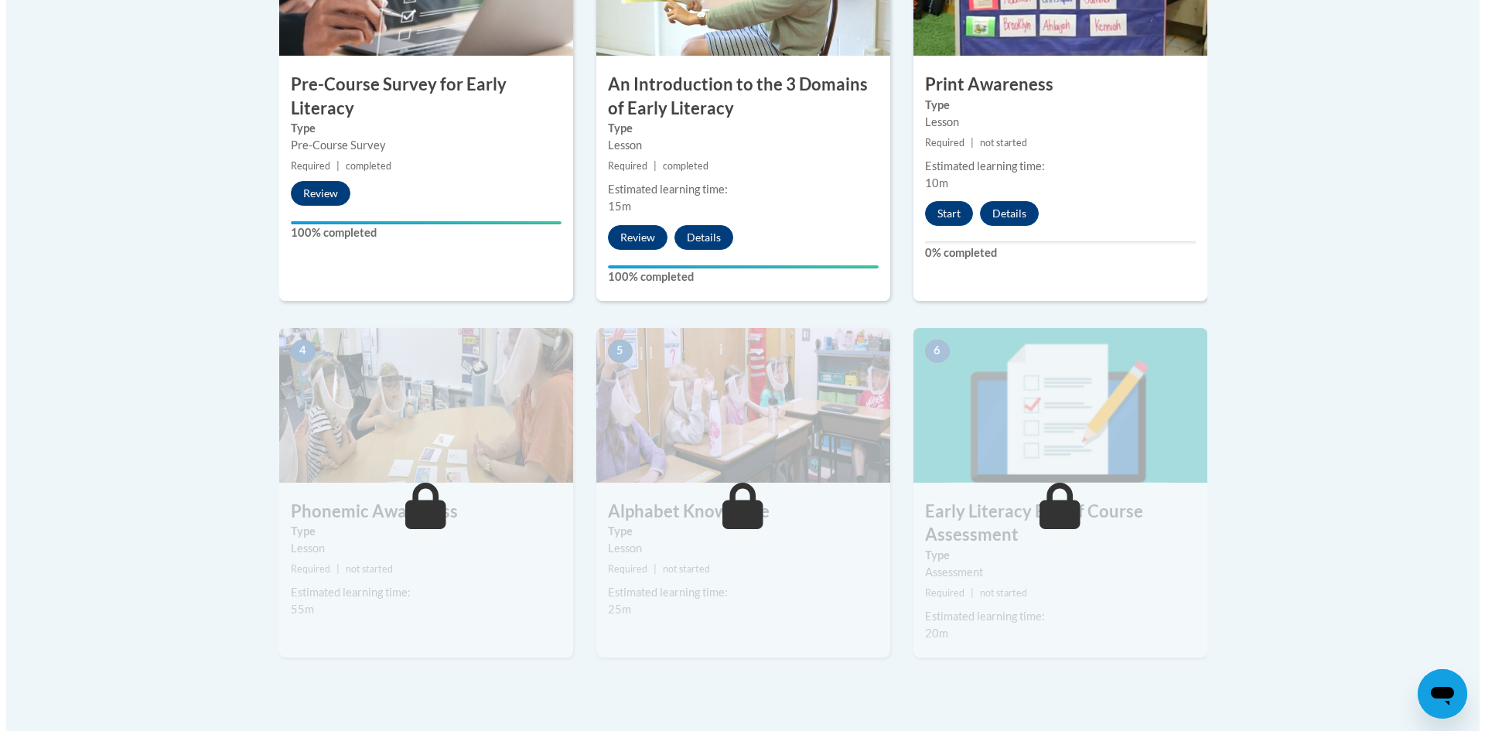
scroll to position [541, 0]
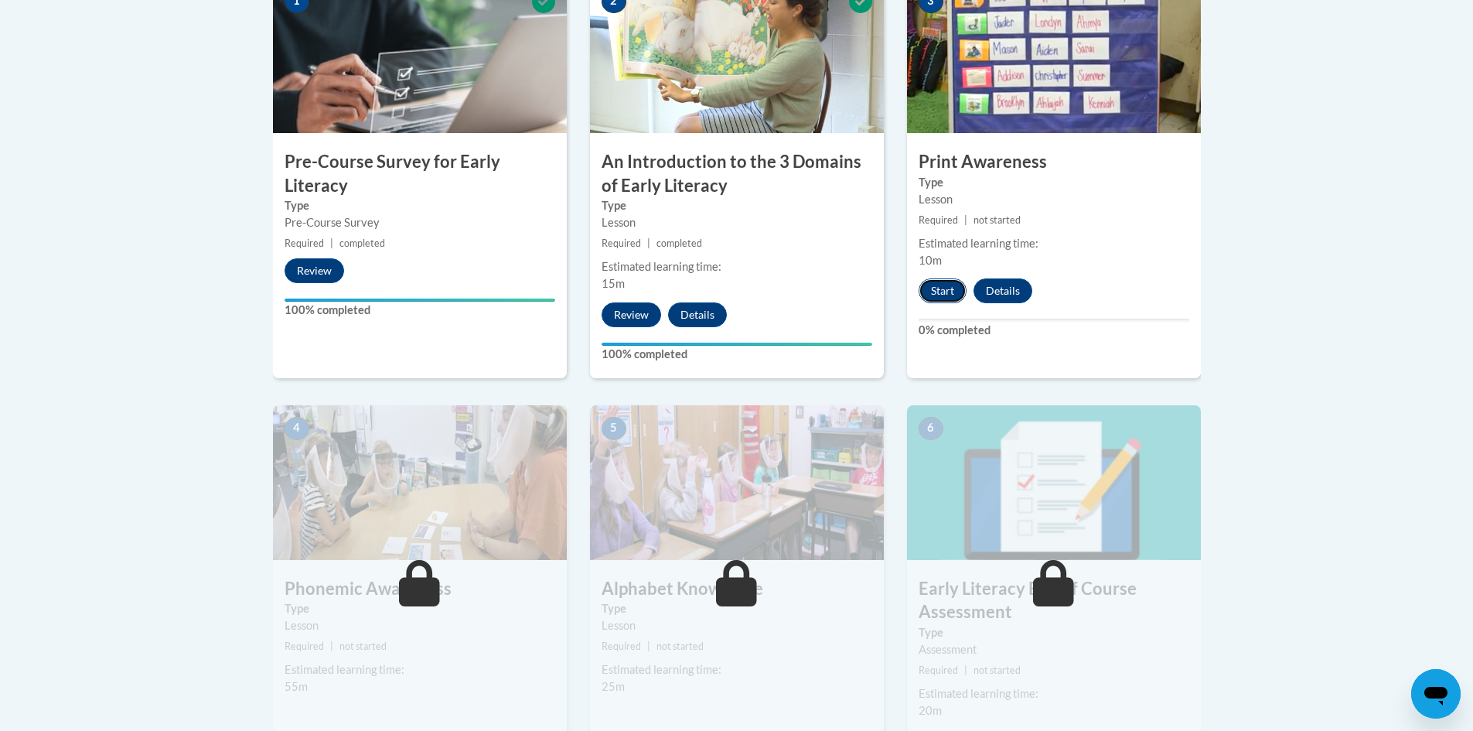
click at [942, 291] on button "Start" at bounding box center [943, 290] width 48 height 25
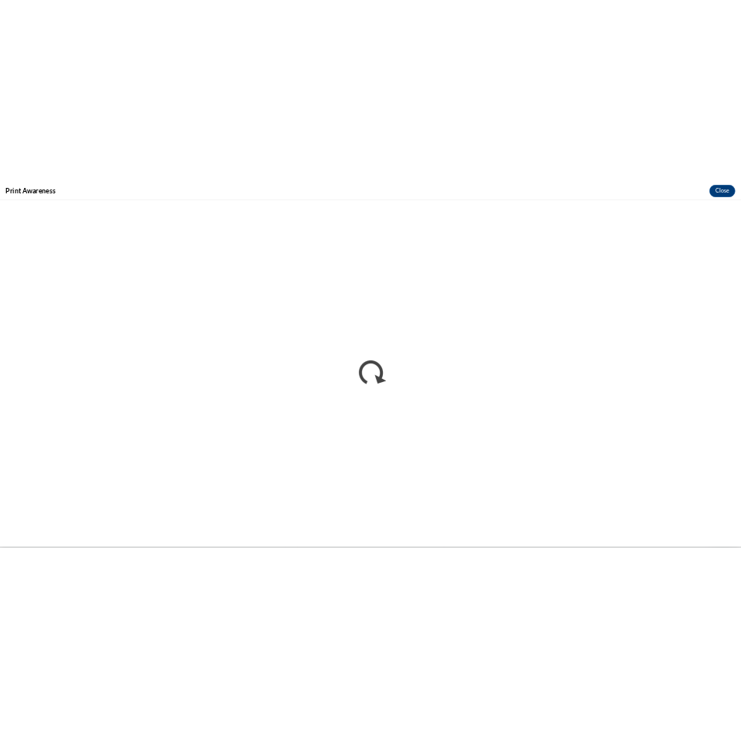
scroll to position [0, 0]
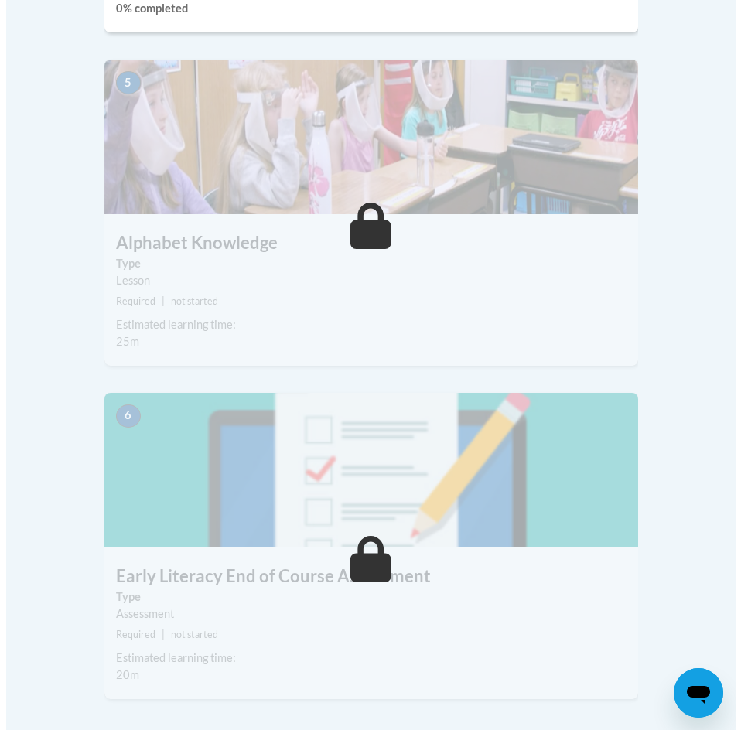
scroll to position [1779, 0]
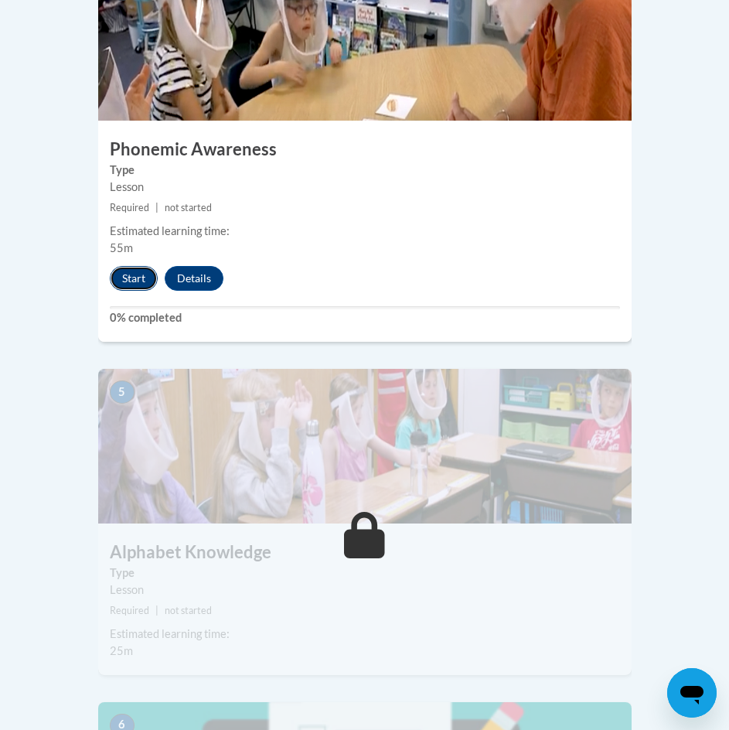
click at [133, 266] on button "Start" at bounding box center [134, 278] width 48 height 25
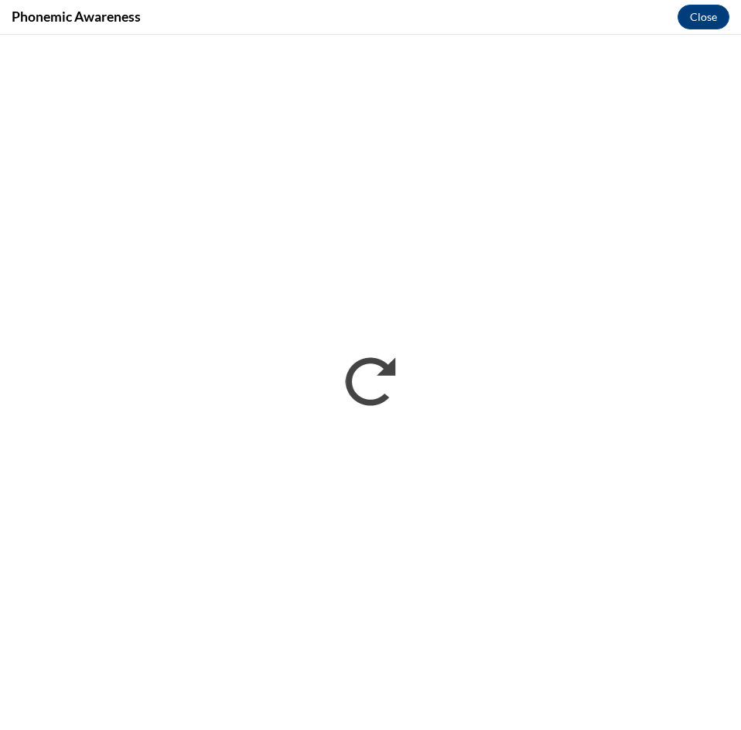
scroll to position [0, 0]
